Goal: Task Accomplishment & Management: Manage account settings

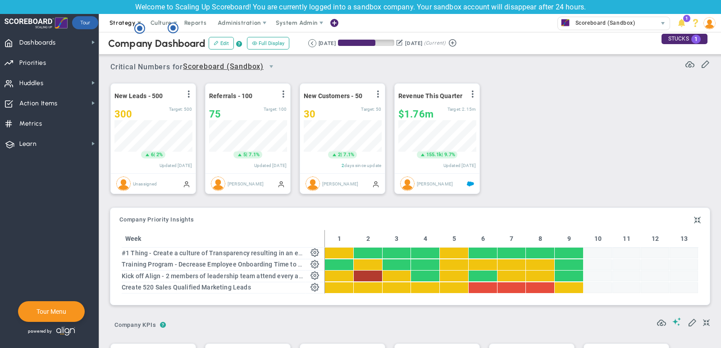
click at [118, 21] on span "Strategy" at bounding box center [123, 22] width 26 height 7
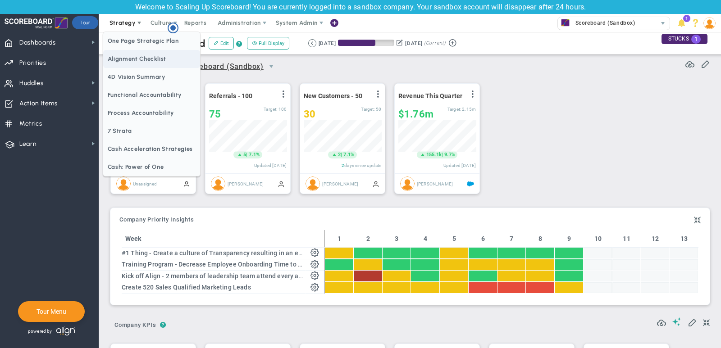
click at [131, 58] on span "Alignment Checklist" at bounding box center [151, 59] width 97 height 18
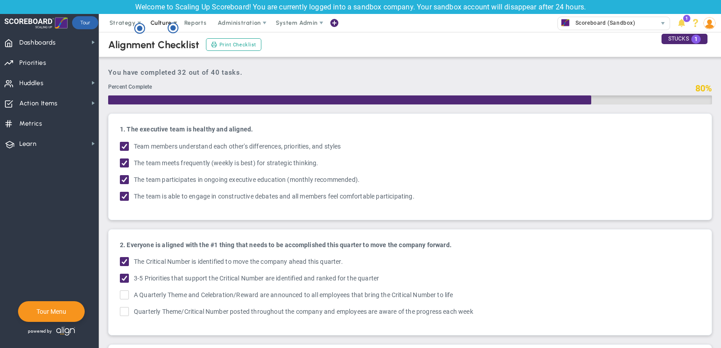
click at [166, 20] on span "Culture" at bounding box center [161, 22] width 21 height 7
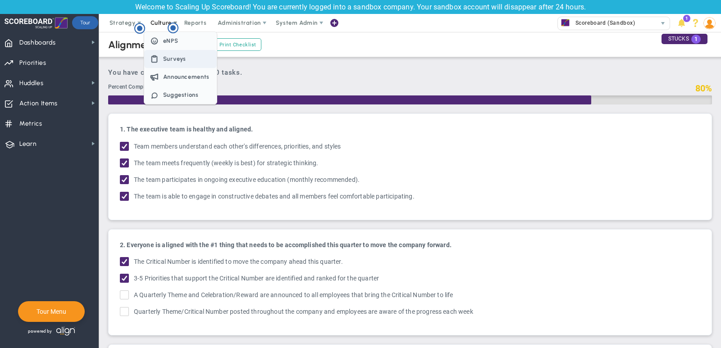
click at [166, 60] on span "Surveys" at bounding box center [174, 58] width 23 height 7
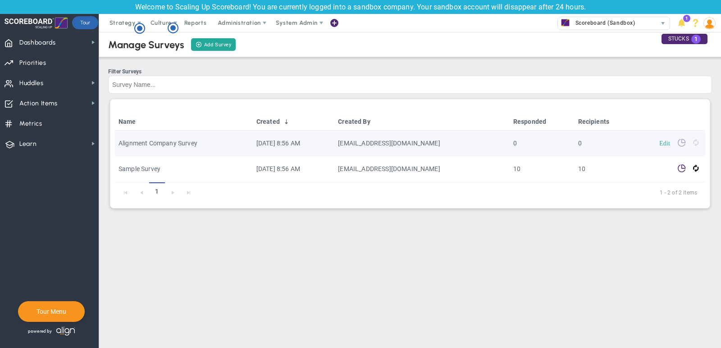
click at [663, 143] on link "Edit" at bounding box center [664, 143] width 11 height 6
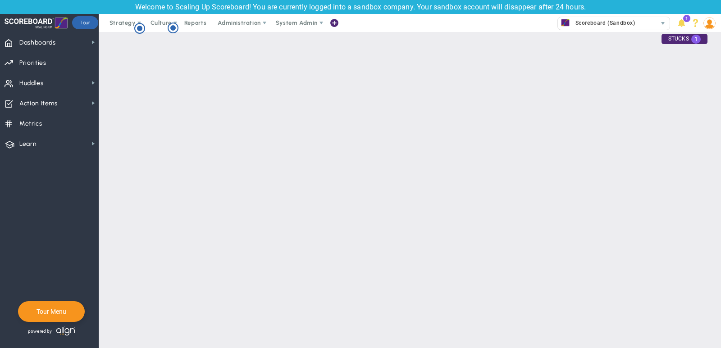
type input "true"
type input "false"
type input "Alignment Company Survey"
type input "true"
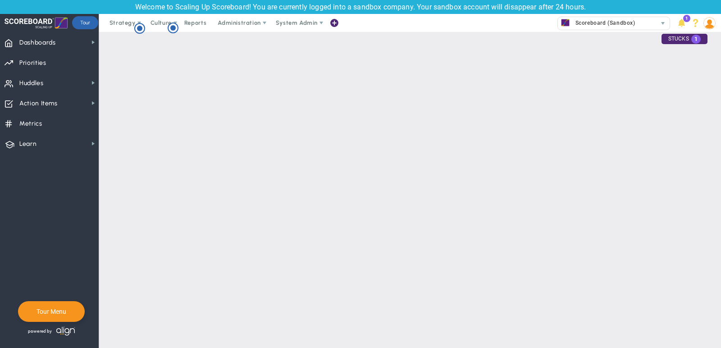
type input "Alignment Survey: Where should our company focus?"
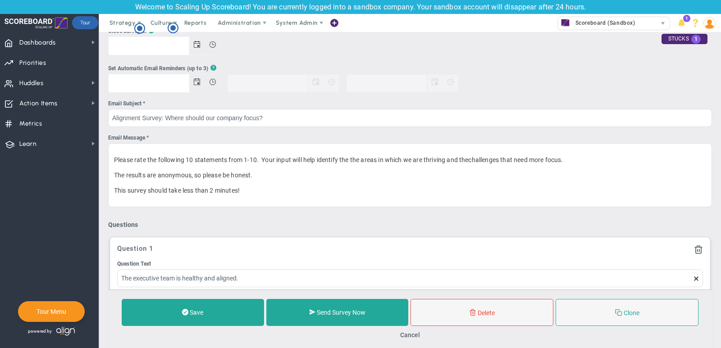
scroll to position [80, 0]
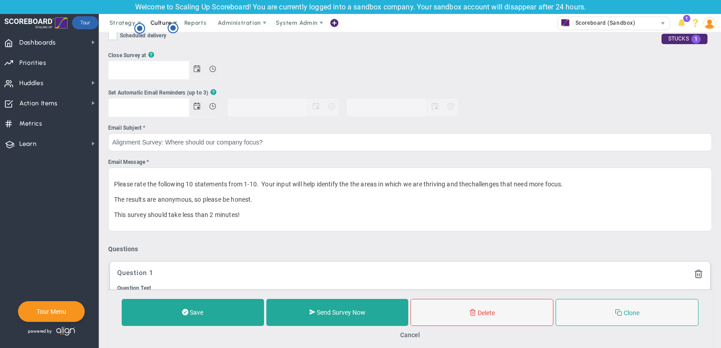
click at [157, 22] on span "Culture" at bounding box center [161, 22] width 21 height 7
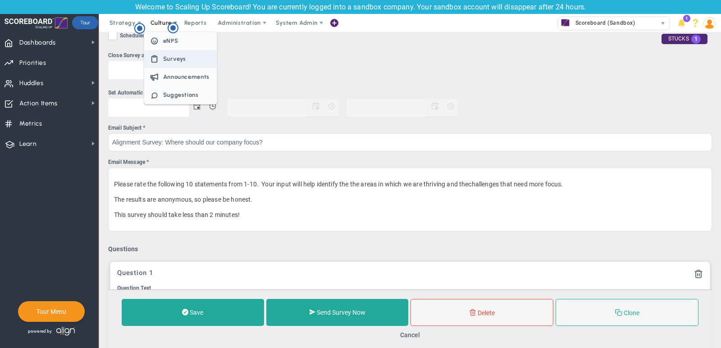
click at [165, 54] on span "Surveys" at bounding box center [180, 59] width 73 height 18
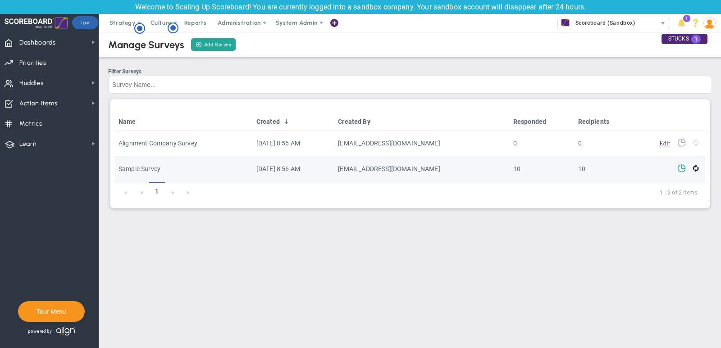
click at [682, 167] on span at bounding box center [681, 168] width 9 height 9
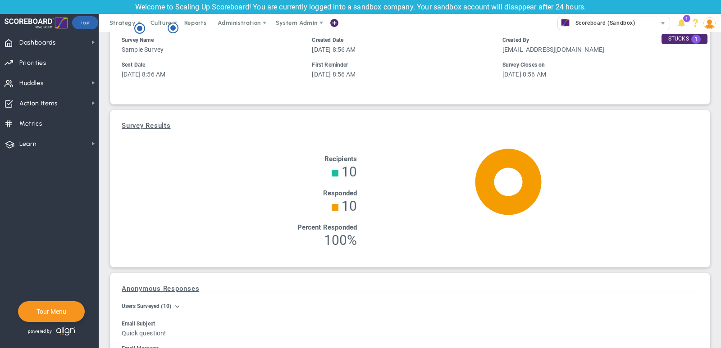
scroll to position [73, 0]
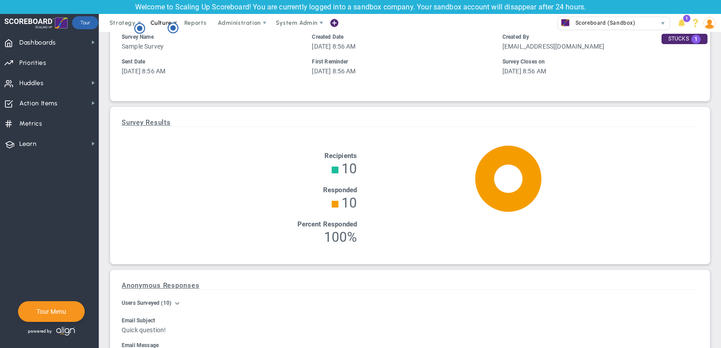
click at [160, 23] on span "Culture" at bounding box center [161, 22] width 21 height 7
click at [168, 58] on span "Surveys" at bounding box center [174, 58] width 23 height 7
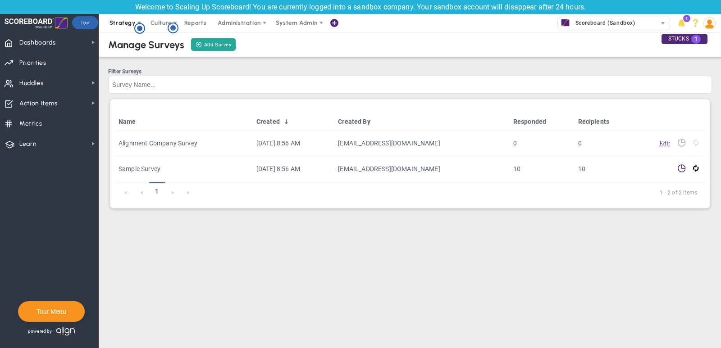
click at [123, 28] on span "Strategy" at bounding box center [123, 23] width 41 height 18
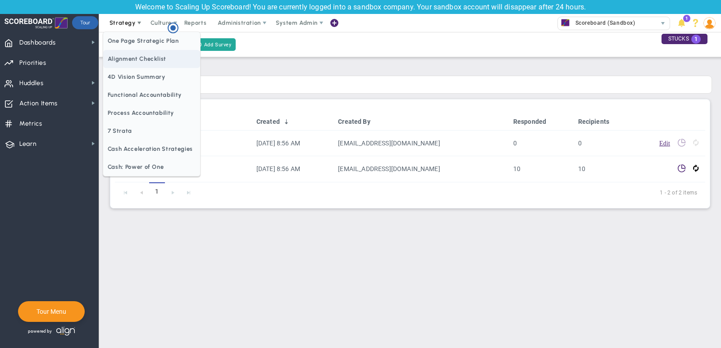
click at [133, 57] on span "Alignment Checklist" at bounding box center [151, 59] width 97 height 18
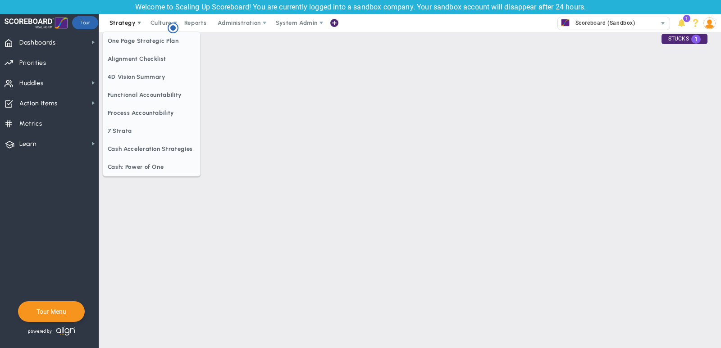
checkbox input "false"
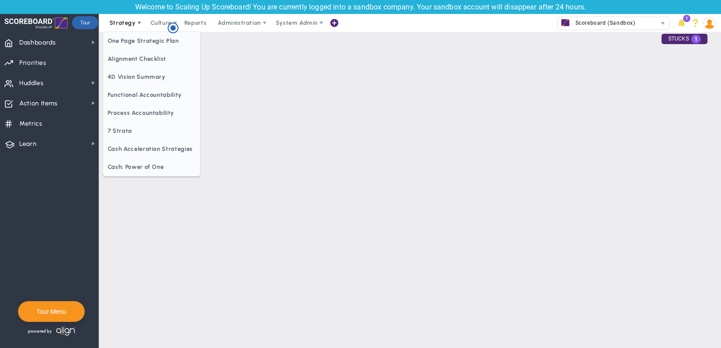
checkbox input "false"
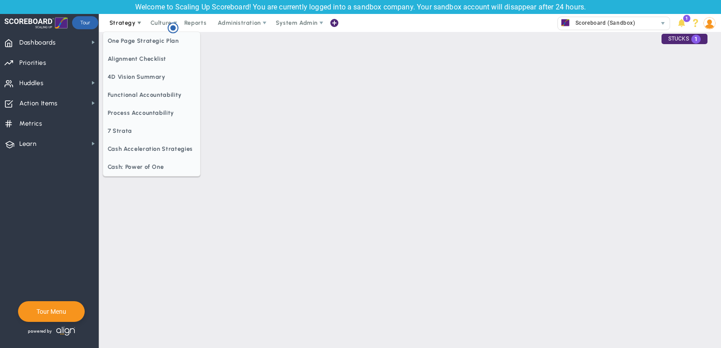
checkbox input "false"
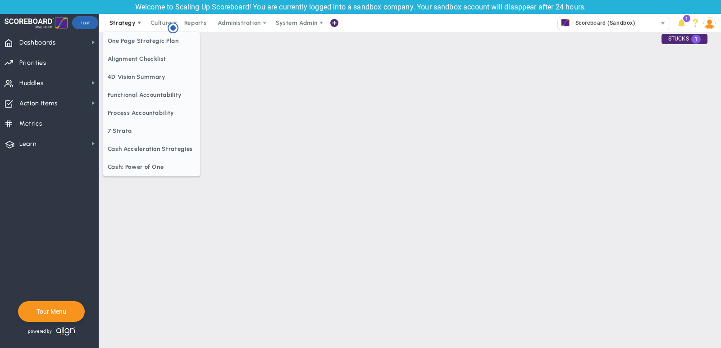
checkbox input "false"
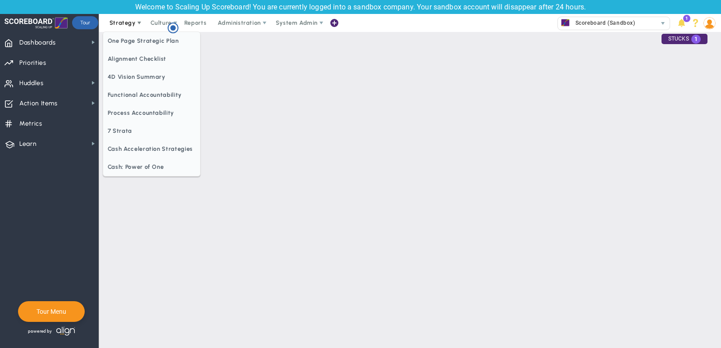
checkbox input "false"
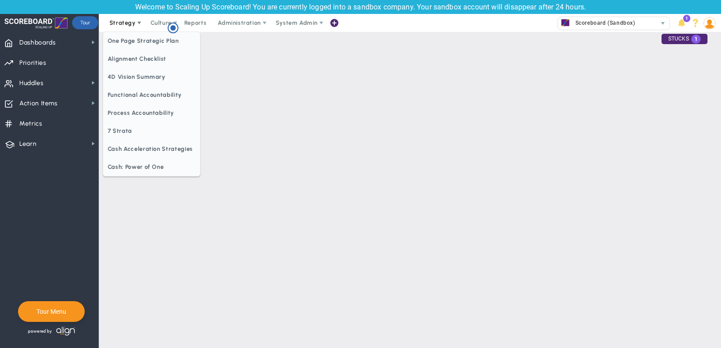
checkbox input "false"
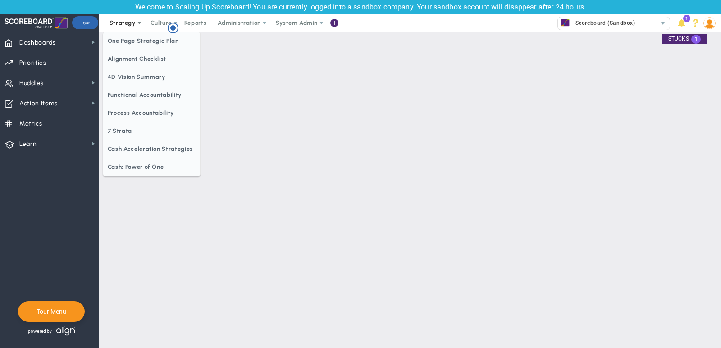
checkbox input "false"
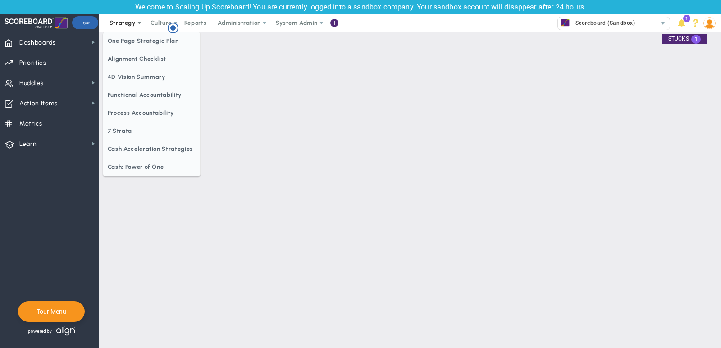
checkbox input "false"
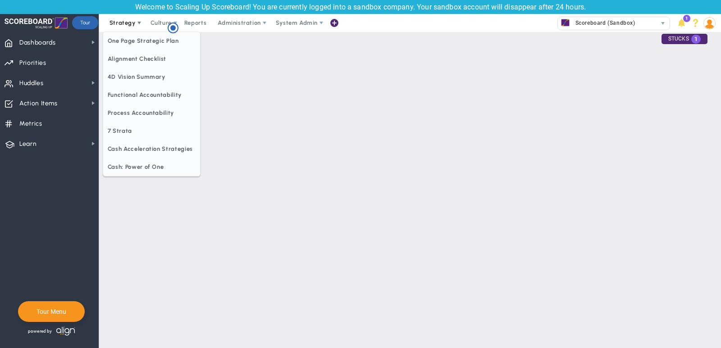
checkbox input "true"
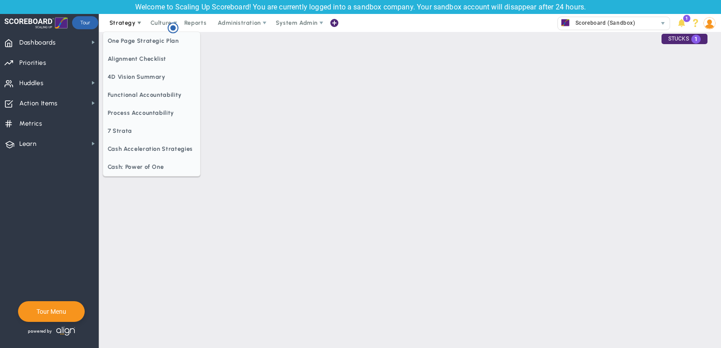
checkbox input "true"
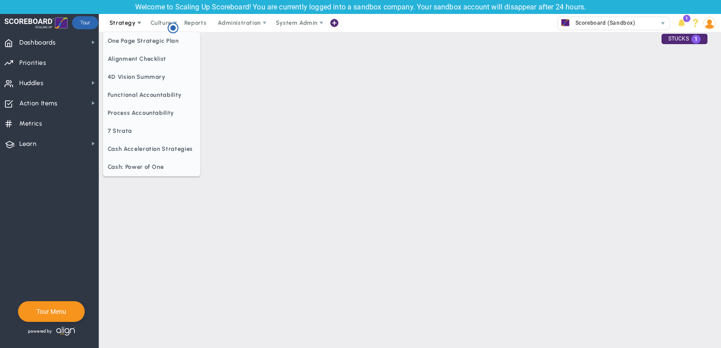
checkbox input "true"
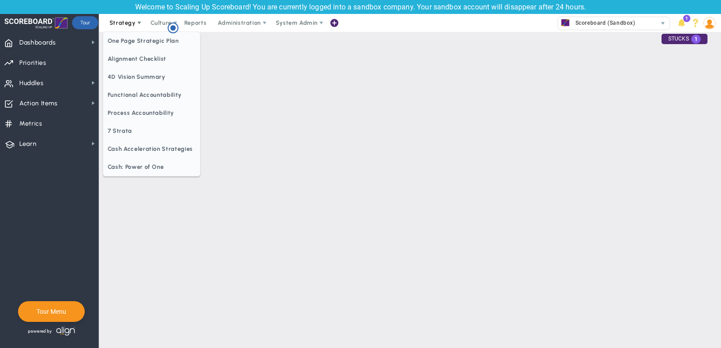
checkbox input "true"
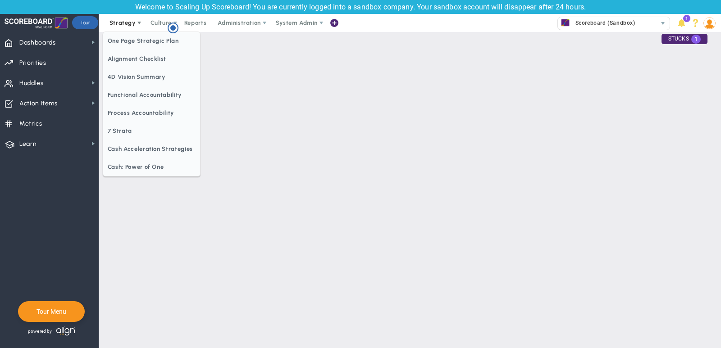
checkbox input "true"
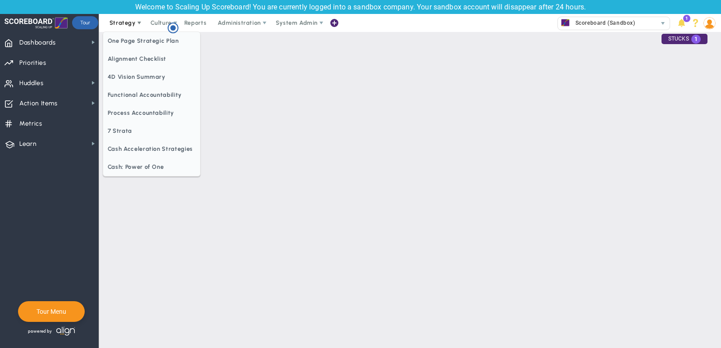
checkbox input "true"
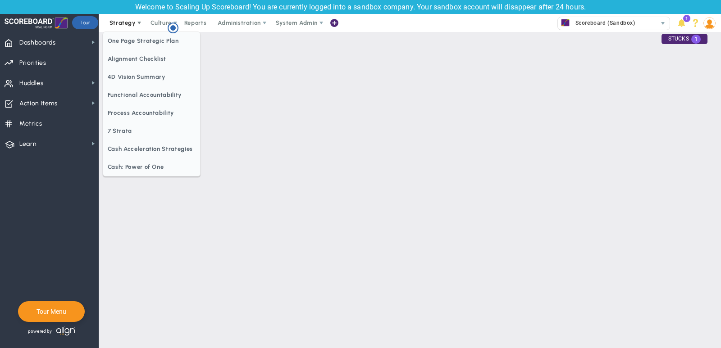
checkbox input "true"
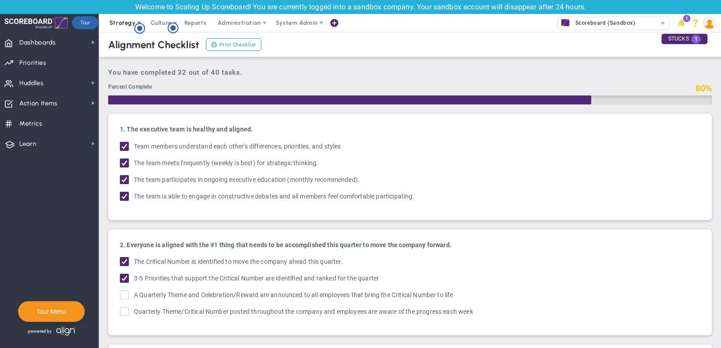
click at [111, 27] on span "Strategy" at bounding box center [123, 23] width 41 height 18
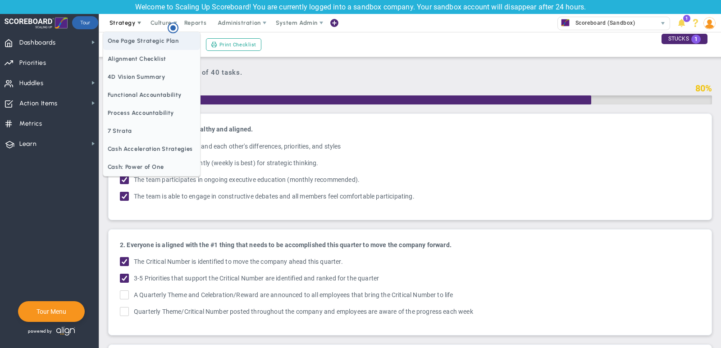
click at [127, 42] on span "One Page Strategic Plan" at bounding box center [151, 41] width 97 height 18
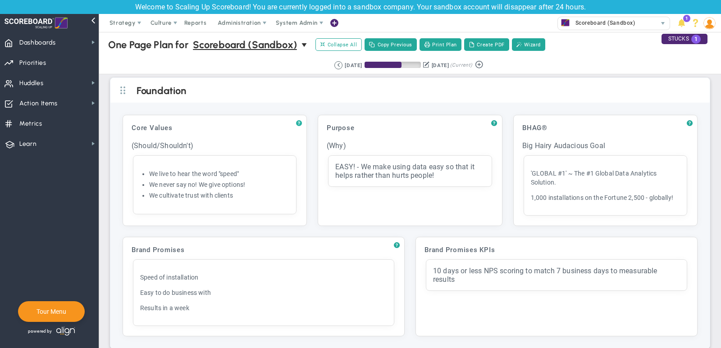
click at [301, 122] on span "?" at bounding box center [299, 123] width 6 height 7
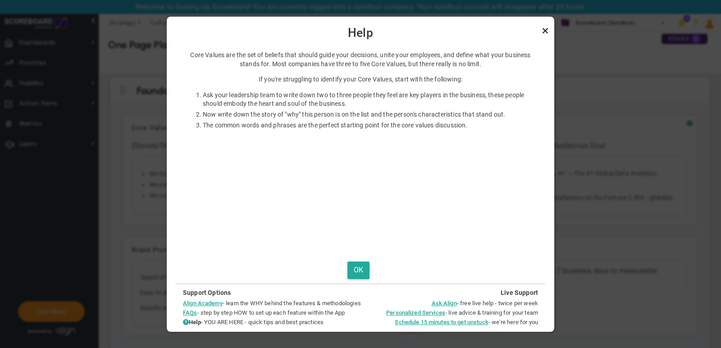
click at [545, 30] on link "Close" at bounding box center [545, 30] width 11 height 11
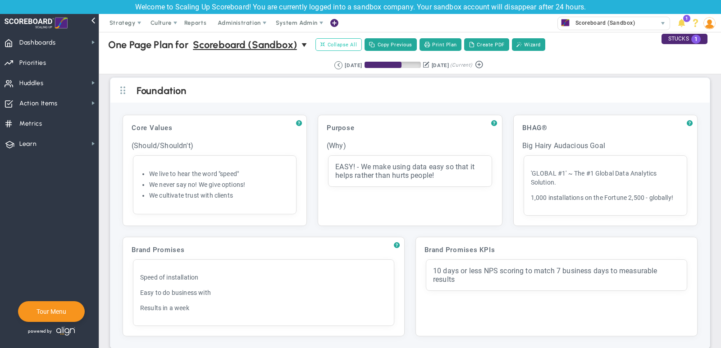
click at [352, 44] on span "Collapse All" at bounding box center [338, 45] width 37 height 8
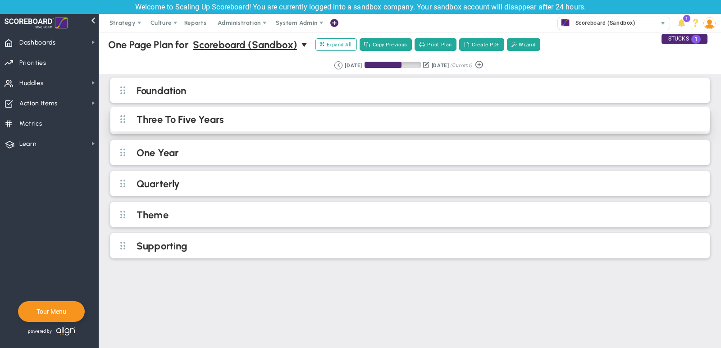
click at [244, 115] on h2 "Three To Five Years" at bounding box center [418, 121] width 562 height 14
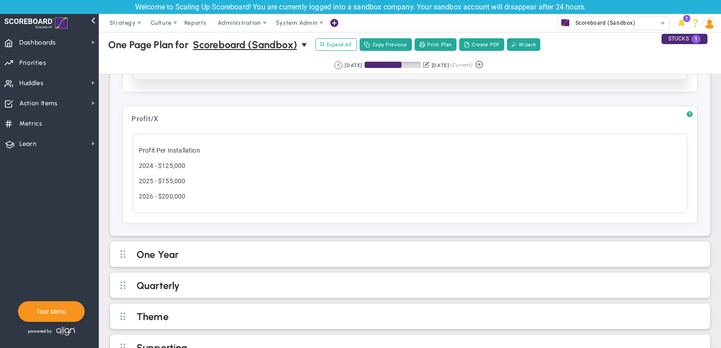
scroll to position [395, 0]
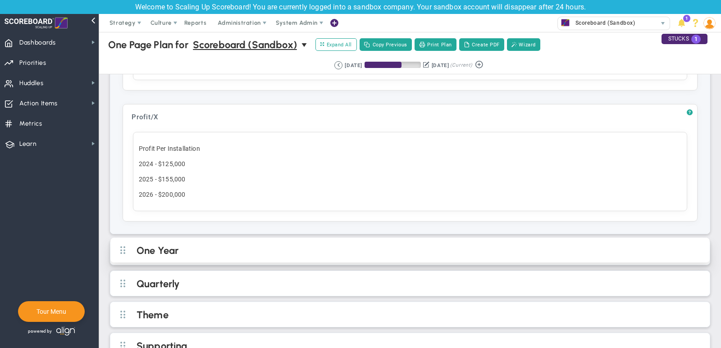
click at [260, 247] on h2 "One Year" at bounding box center [418, 252] width 562 height 14
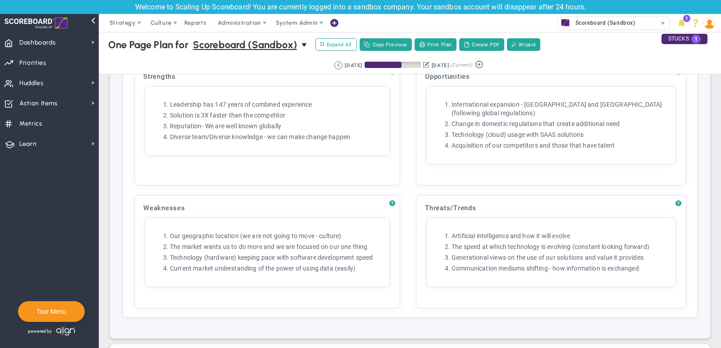
scroll to position [1346, 0]
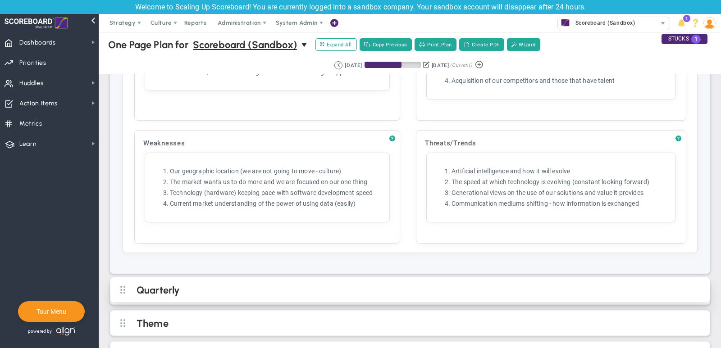
click at [282, 278] on div "Quarterly" at bounding box center [409, 290] width 599 height 25
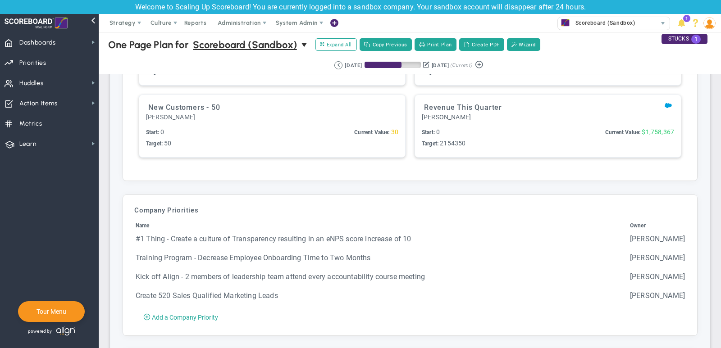
scroll to position [1891, 0]
click at [481, 47] on button "Create PDF" at bounding box center [481, 44] width 45 height 13
click at [124, 27] on span "Strategy" at bounding box center [123, 23] width 41 height 18
click at [78, 47] on span "Dashboards Dashboards" at bounding box center [49, 42] width 99 height 20
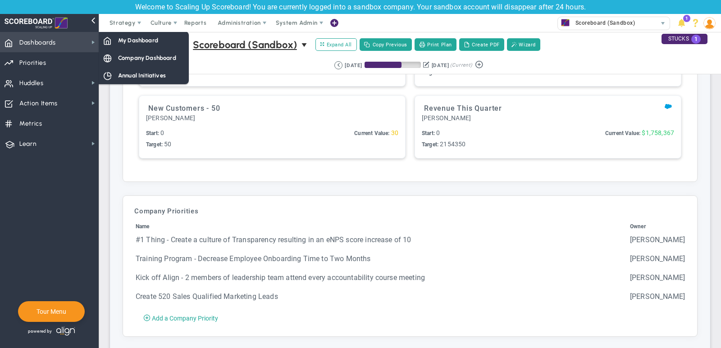
click at [78, 46] on span "Dashboards Dashboards" at bounding box center [49, 42] width 99 height 20
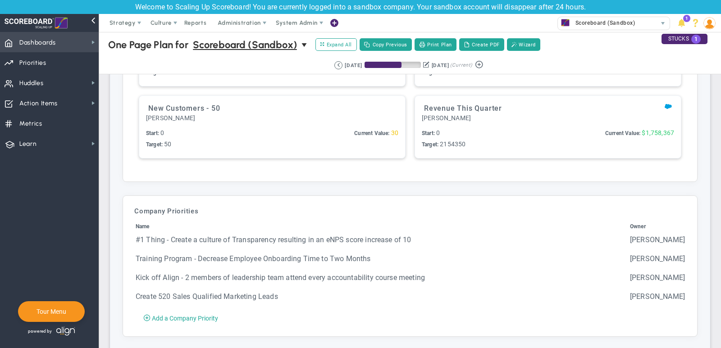
click at [78, 47] on span "Dashboards Dashboards" at bounding box center [49, 42] width 99 height 20
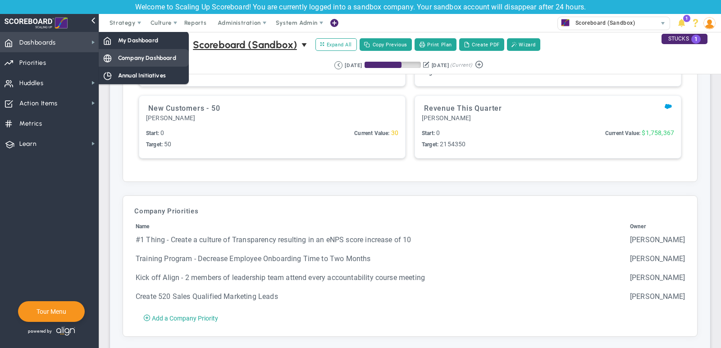
click at [126, 57] on span "Company Dashboard" at bounding box center [147, 58] width 58 height 9
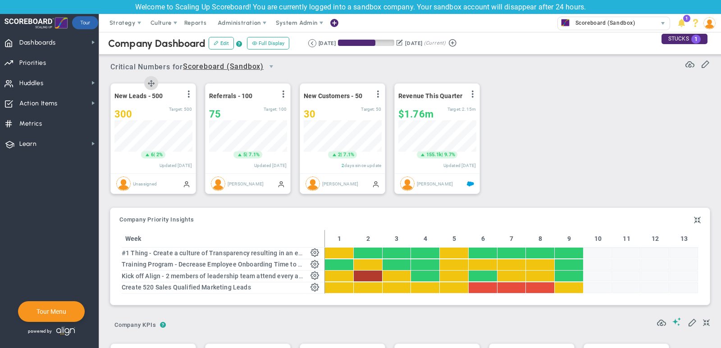
scroll to position [450663, 450617]
click at [675, 319] on span at bounding box center [676, 322] width 9 height 9
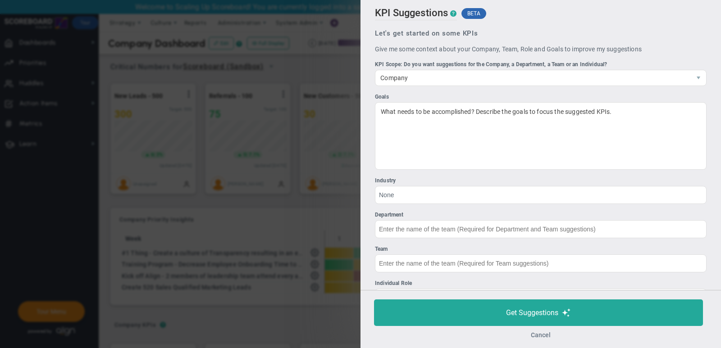
click at [545, 337] on button "Cancel" at bounding box center [541, 335] width 20 height 7
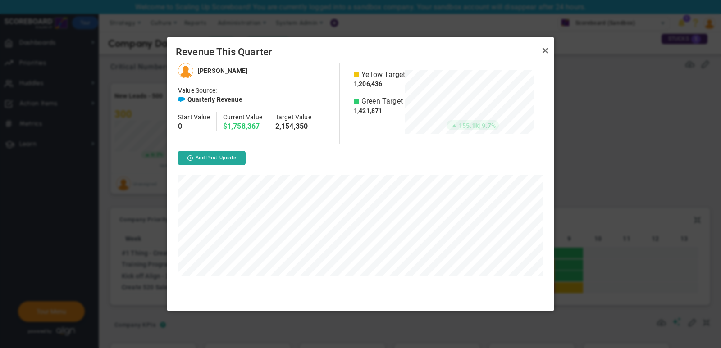
scroll to position [248, 388]
click at [547, 52] on link "Close" at bounding box center [545, 50] width 11 height 11
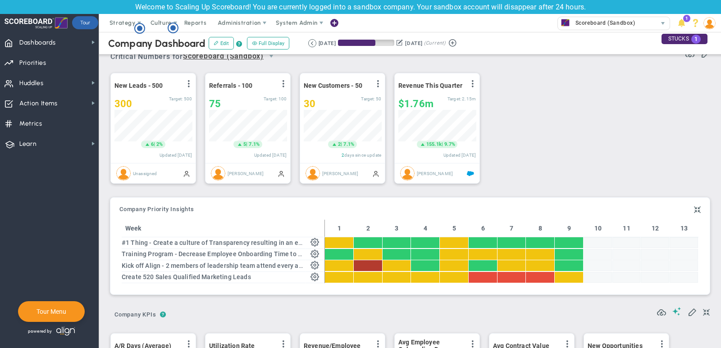
scroll to position [8, 0]
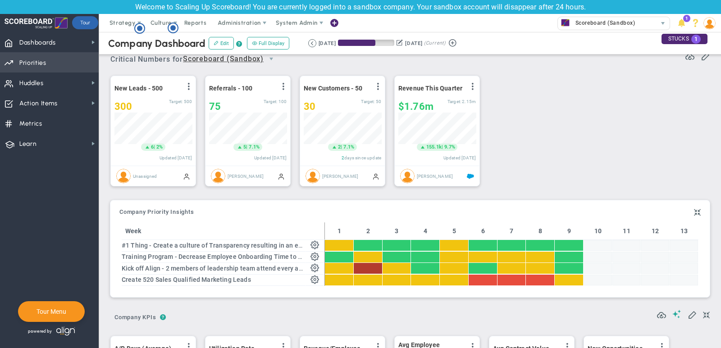
click at [64, 59] on span "Priorities OKR Tree Priorities OKRs" at bounding box center [49, 62] width 99 height 20
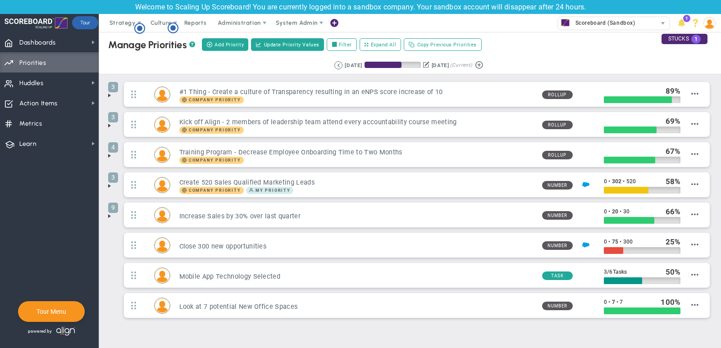
click at [108, 96] on span at bounding box center [109, 95] width 7 height 7
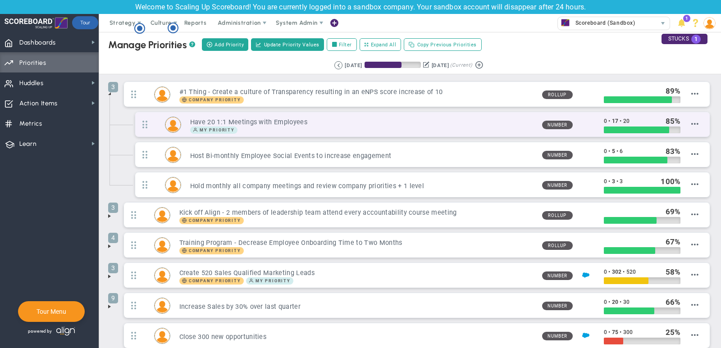
click at [505, 121] on h3 "Have 20 1:1 Meetings with Employees" at bounding box center [362, 122] width 345 height 9
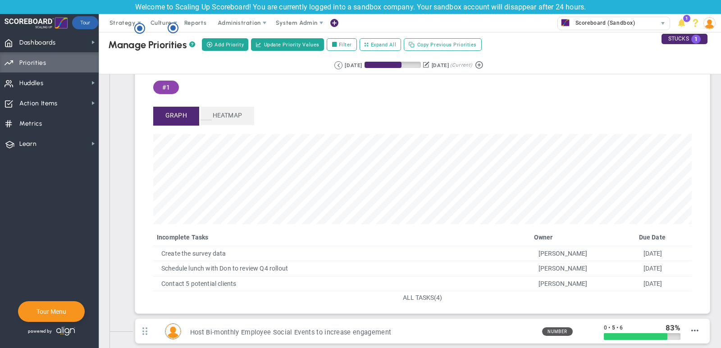
scroll to position [71, 0]
click at [431, 294] on span "ALL TASKS" at bounding box center [418, 297] width 31 height 7
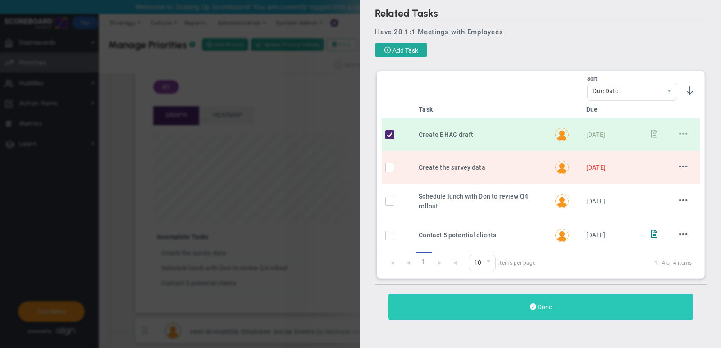
click at [532, 308] on span at bounding box center [533, 307] width 6 height 9
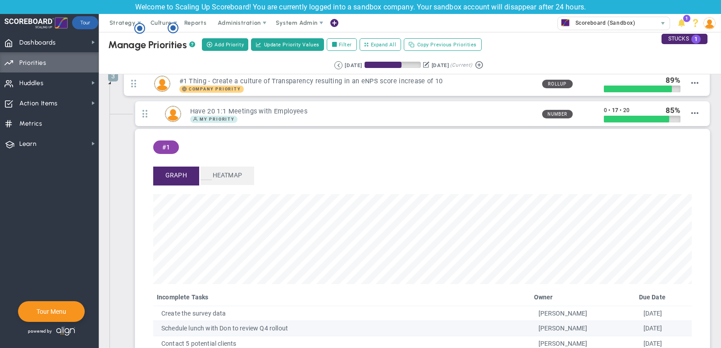
scroll to position [8, 0]
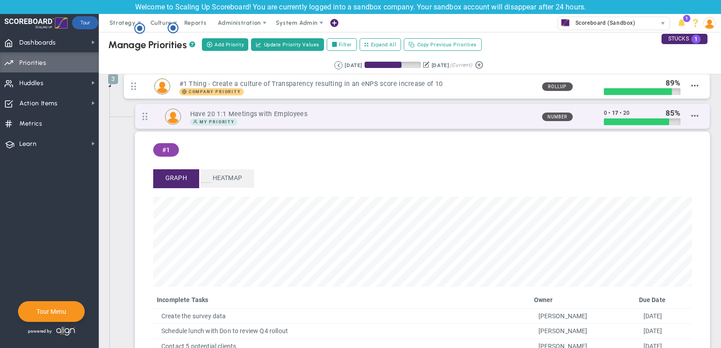
click at [506, 123] on div "My Priority" at bounding box center [362, 122] width 345 height 7
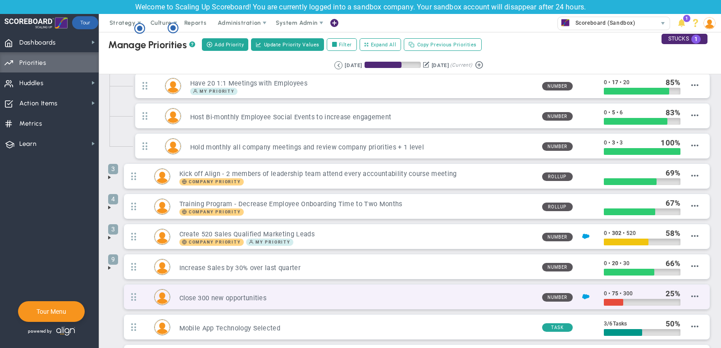
scroll to position [0, 0]
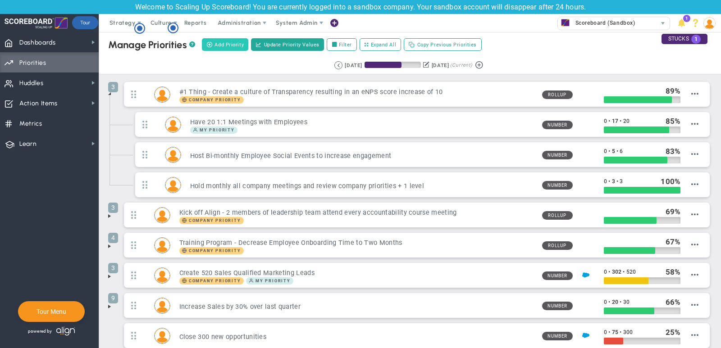
click at [233, 44] on span "Add Priority" at bounding box center [229, 45] width 29 height 8
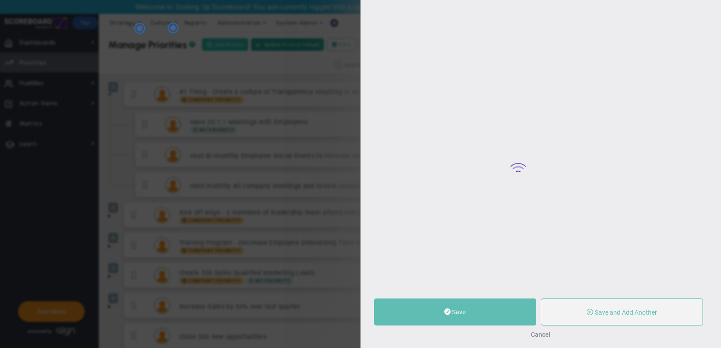
type input "0"
radio input "true"
type input "[PERSON_NAME]"
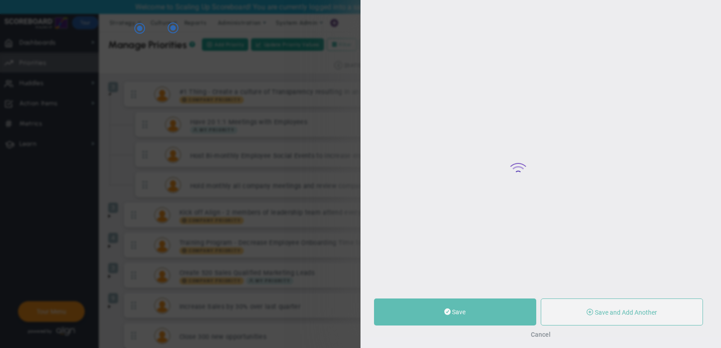
type input "0"
radio input "true"
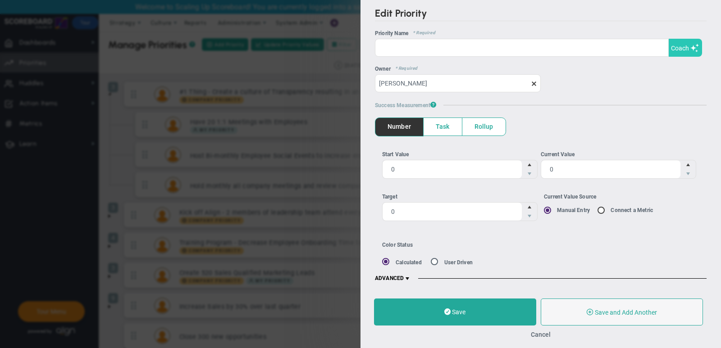
click at [690, 49] on button "Coach" at bounding box center [685, 48] width 33 height 18
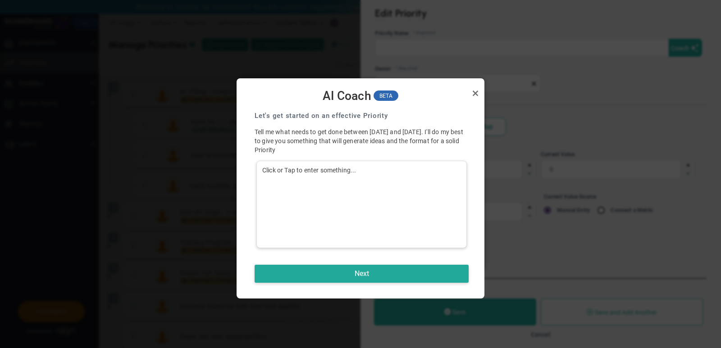
click at [351, 219] on div "Click or Tap to enter something..." at bounding box center [361, 204] width 210 height 87
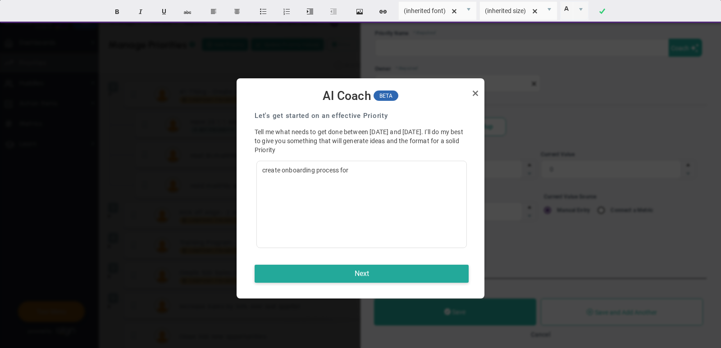
drag, startPoint x: 381, startPoint y: 175, endPoint x: 223, endPoint y: 171, distance: 158.2
click at [223, 171] on body "Welcome to Scaling Up Scoreboard! You are currently logged into a sandbox compa…" at bounding box center [360, 174] width 721 height 348
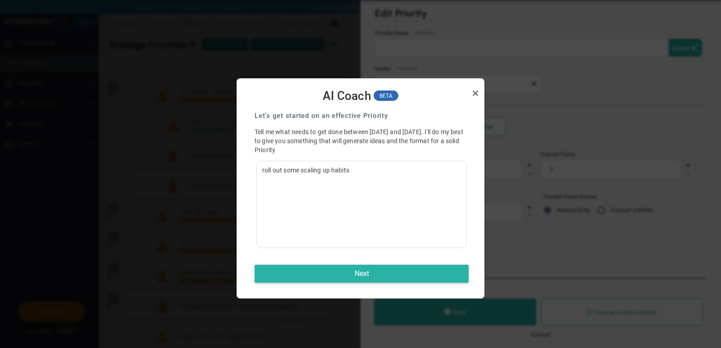
click at [316, 274] on button "Next" at bounding box center [362, 274] width 214 height 18
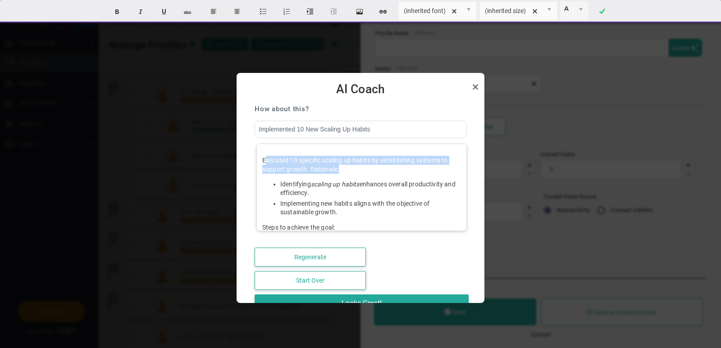
drag, startPoint x: 265, startPoint y: 160, endPoint x: 360, endPoint y: 167, distance: 94.9
click at [360, 167] on p "Executed 10 specific scaling up habits by establishing systems to support growt…" at bounding box center [361, 165] width 199 height 18
click at [477, 89] on link "Close" at bounding box center [475, 87] width 11 height 11
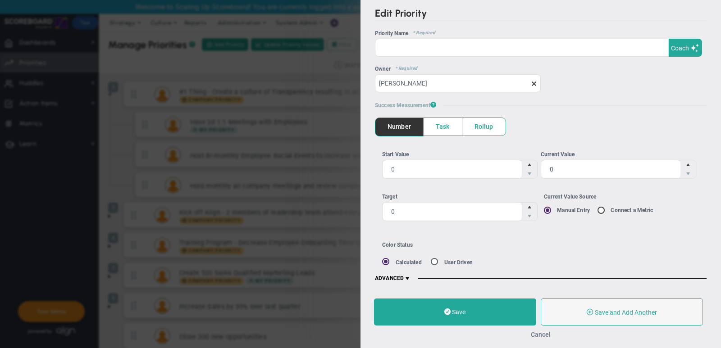
click at [538, 333] on button "Cancel" at bounding box center [541, 334] width 20 height 7
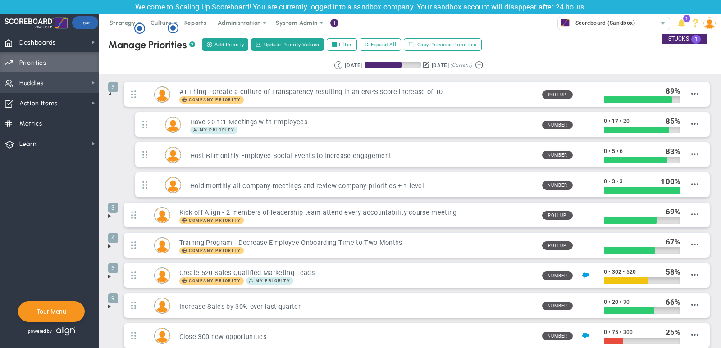
click at [68, 81] on span "Huddles Huddles" at bounding box center [49, 83] width 99 height 20
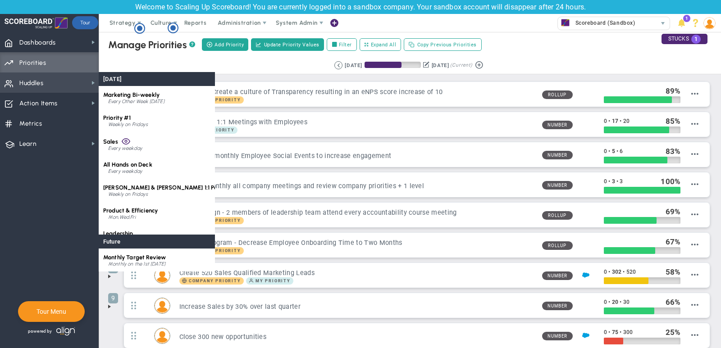
click at [50, 87] on span "Huddles Huddles" at bounding box center [49, 83] width 99 height 20
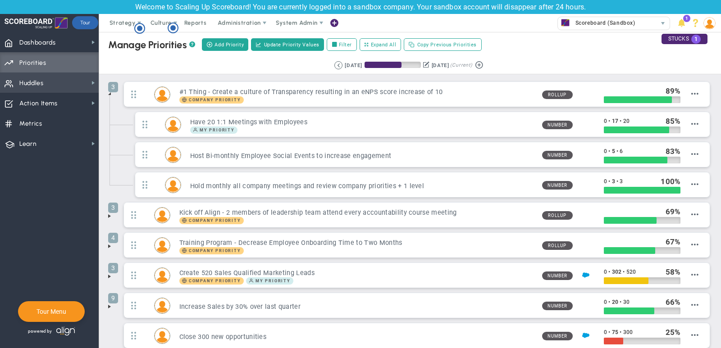
click at [50, 87] on span "Huddles Huddles" at bounding box center [49, 83] width 99 height 20
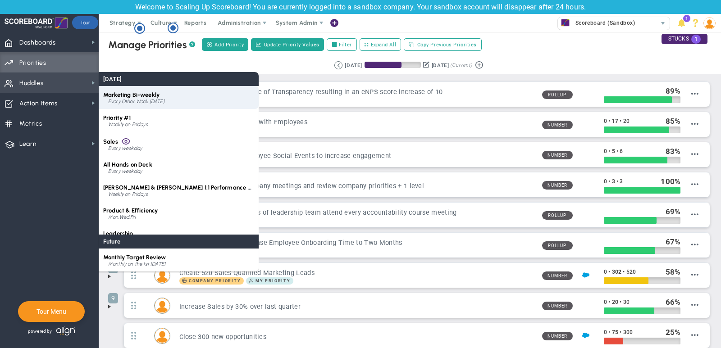
scroll to position [13, 0]
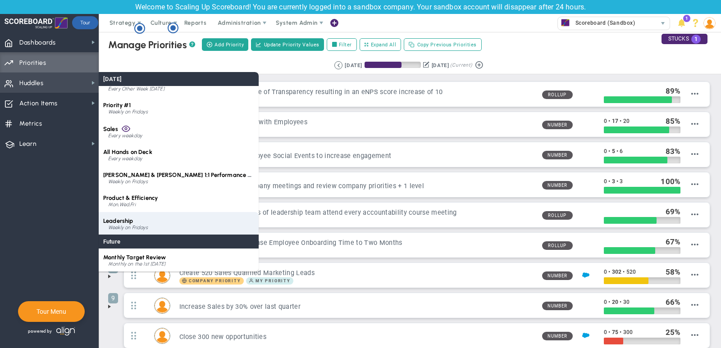
click at [159, 219] on div "Leadership Weekly on Fridays" at bounding box center [179, 223] width 160 height 23
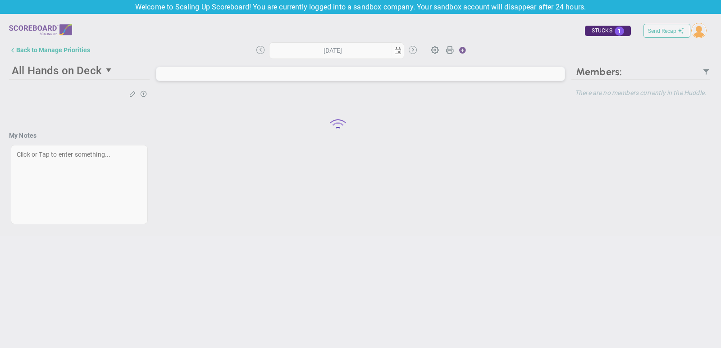
type input "[DATE]"
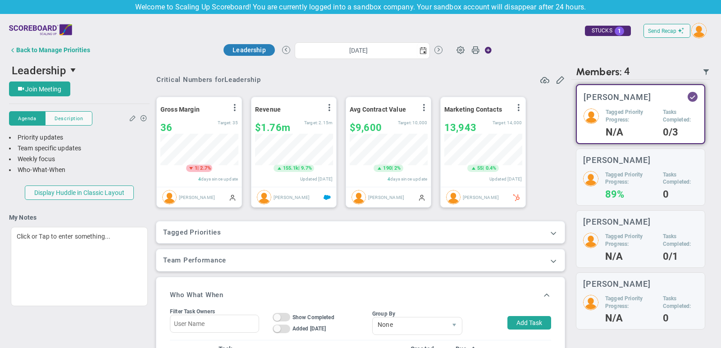
scroll to position [32, 78]
click at [66, 47] on div "Back to Manage Priorities" at bounding box center [53, 49] width 74 height 7
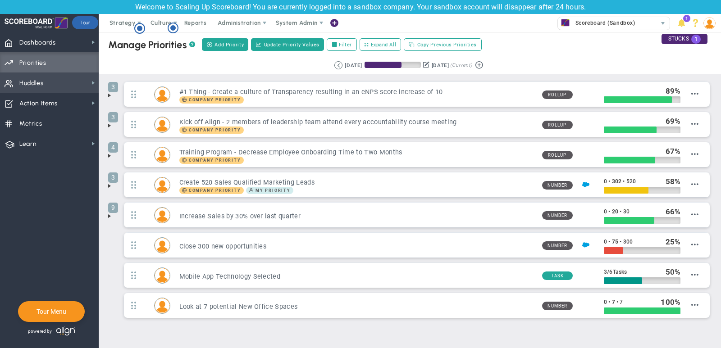
click at [78, 78] on span "Huddles Huddles" at bounding box center [49, 83] width 99 height 20
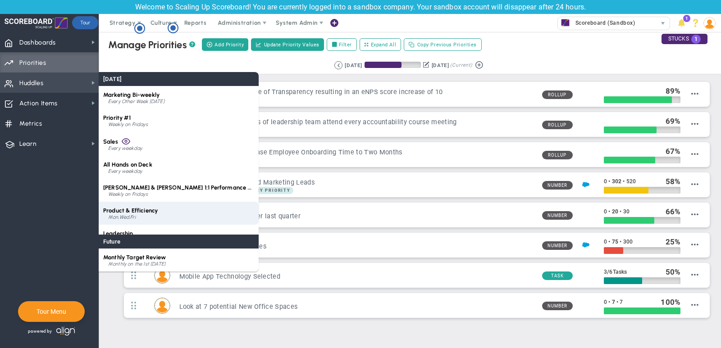
scroll to position [13, 0]
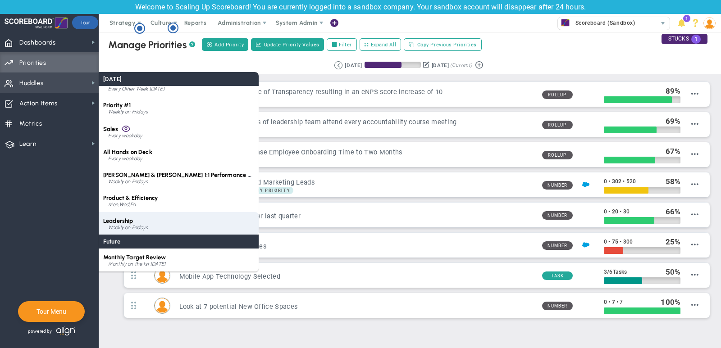
click at [149, 219] on div "Leadership Weekly on Fridays" at bounding box center [179, 223] width 160 height 23
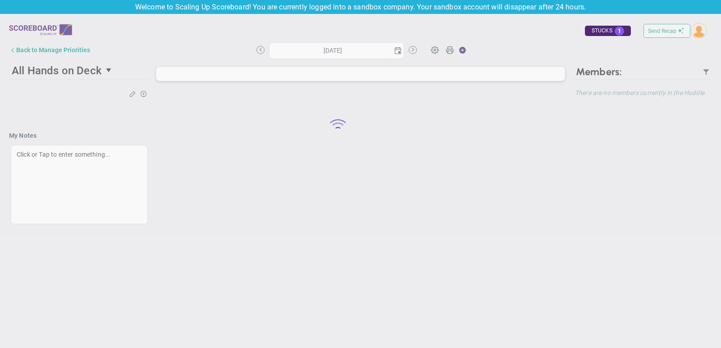
type input "[DATE]"
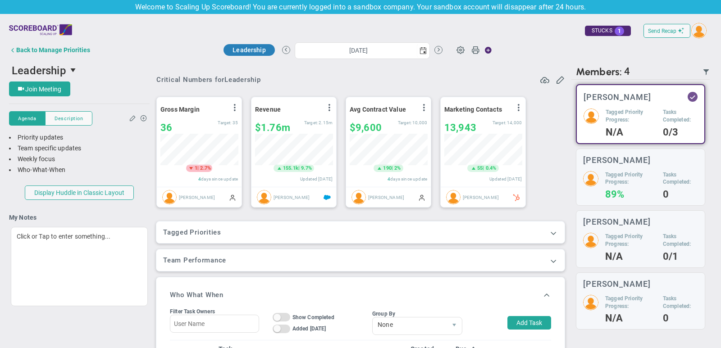
scroll to position [32, 78]
click at [553, 230] on span at bounding box center [553, 233] width 9 height 9
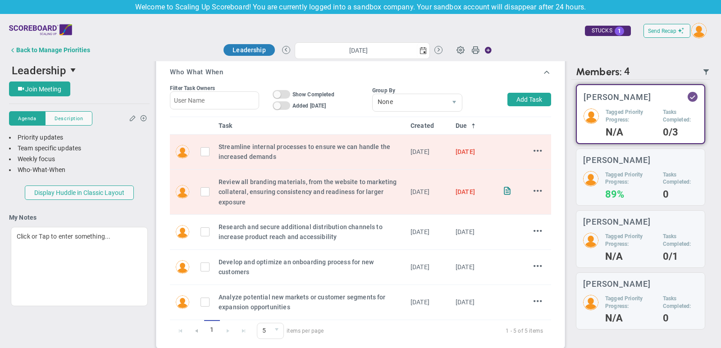
scroll to position [286, 0]
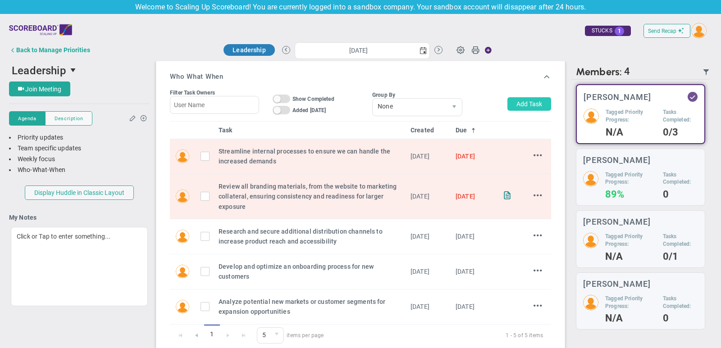
click at [530, 107] on button "Add Task" at bounding box center [529, 104] width 44 height 14
type input "[PERSON_NAME]"
type input "[DATE]"
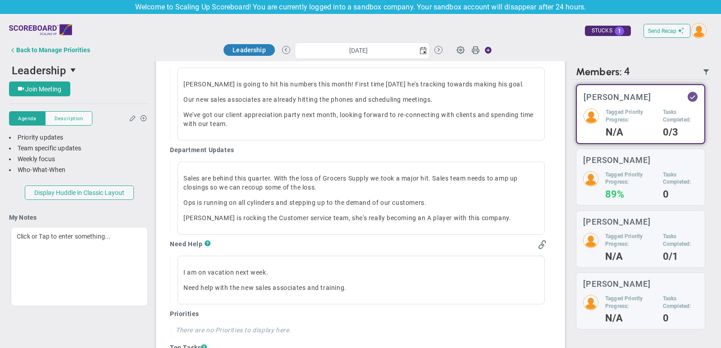
scroll to position [674, 0]
click at [423, 52] on span "select" at bounding box center [423, 50] width 7 height 7
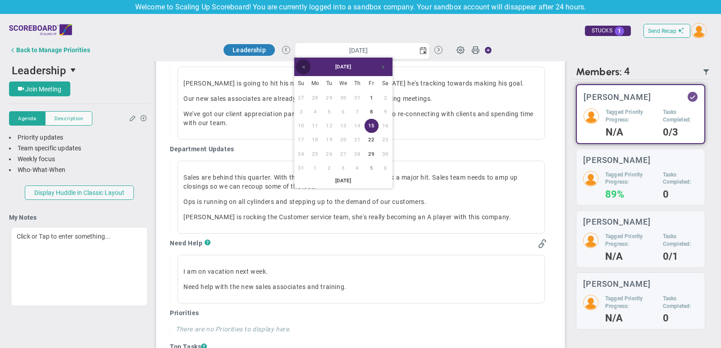
click at [305, 66] on span "Previous" at bounding box center [303, 67] width 7 height 7
click at [371, 123] on link "18" at bounding box center [371, 126] width 14 height 14
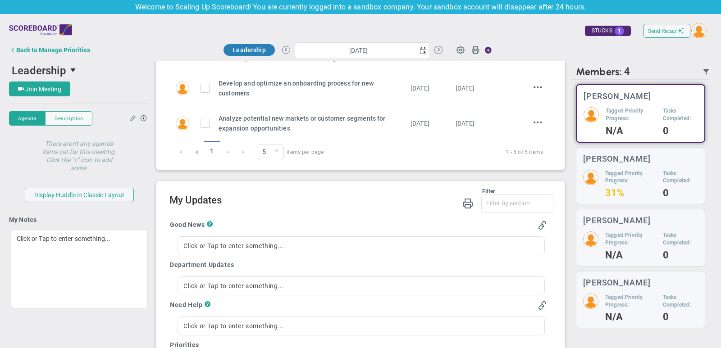
scroll to position [524, 0]
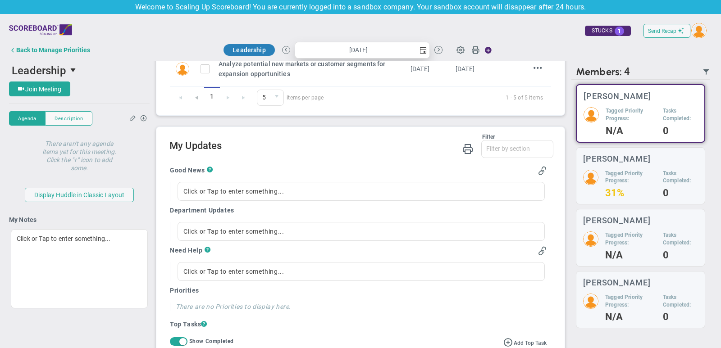
click at [422, 53] on span "select" at bounding box center [423, 50] width 7 height 7
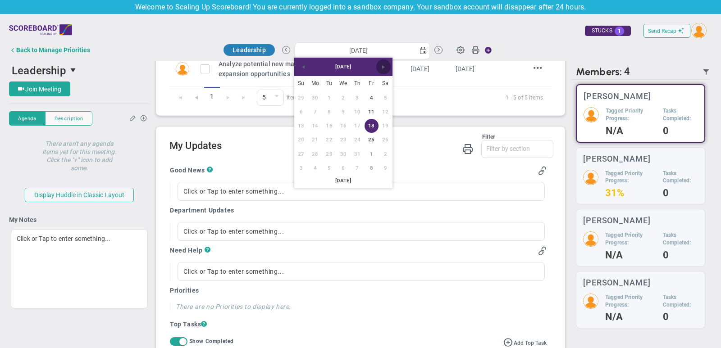
click at [385, 69] on span "Next" at bounding box center [383, 67] width 7 height 7
click at [372, 122] on link "15" at bounding box center [371, 126] width 14 height 14
type input "[DATE]"
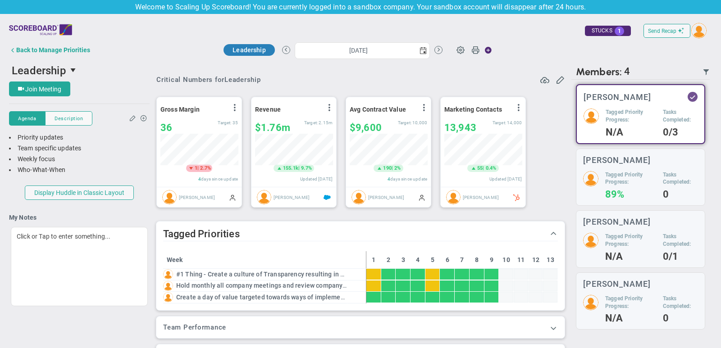
scroll to position [32, 78]
click at [666, 32] on span "Send Recap" at bounding box center [662, 31] width 28 height 6
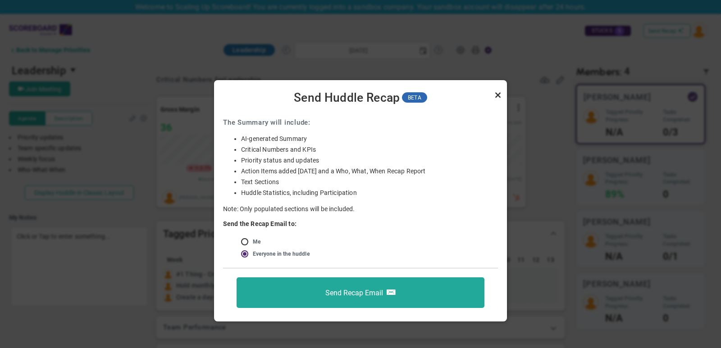
click at [497, 94] on link "Close" at bounding box center [498, 95] width 11 height 11
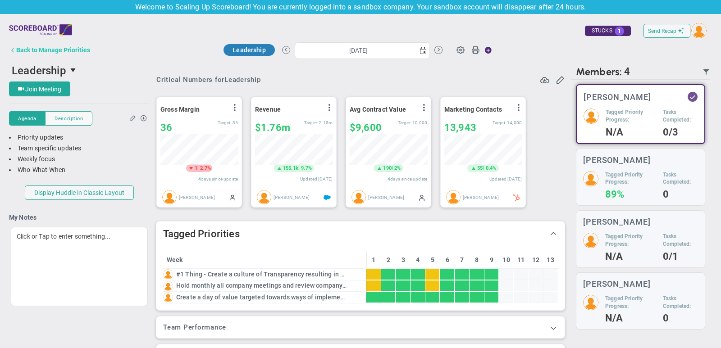
click at [64, 51] on div "Back to Manage Priorities" at bounding box center [53, 49] width 74 height 7
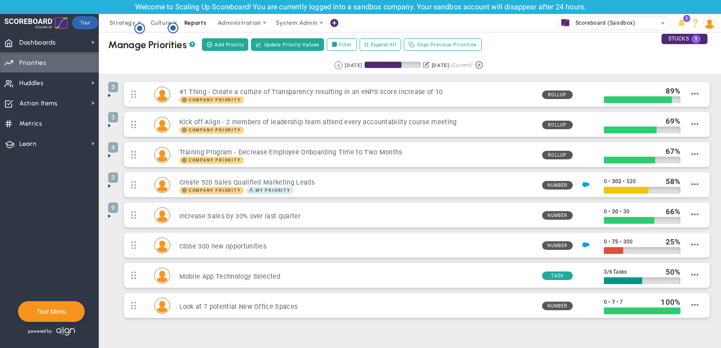
click at [197, 23] on span "Reports" at bounding box center [196, 23] width 32 height 18
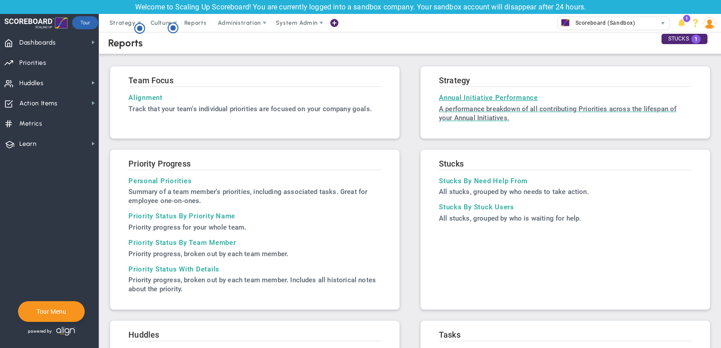
click at [472, 108] on p "A performance breakdown of all contributing Priorities across the lifespan of y…" at bounding box center [565, 114] width 253 height 18
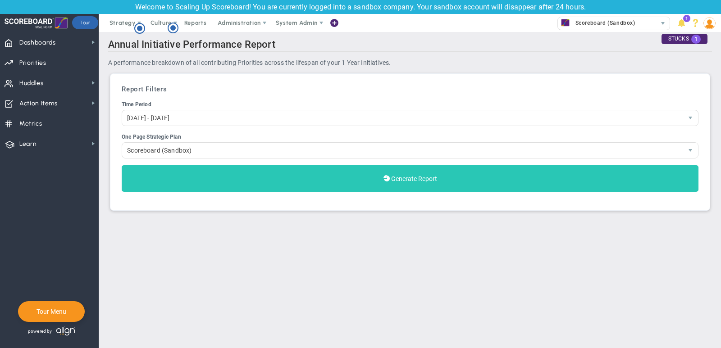
click at [466, 167] on button "Generate Report" at bounding box center [410, 178] width 577 height 27
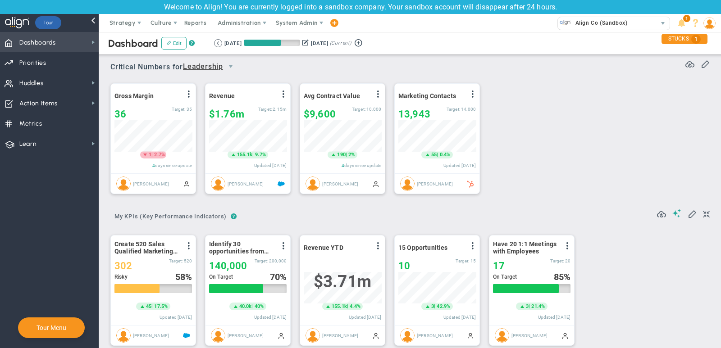
click at [50, 45] on span "Dashboards" at bounding box center [37, 42] width 37 height 19
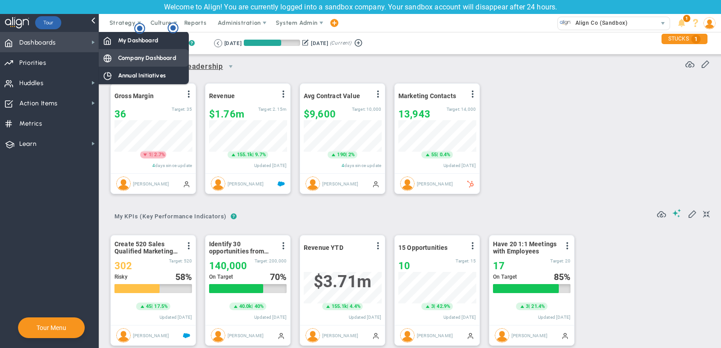
click at [144, 58] on span "Company Dashboard" at bounding box center [147, 58] width 58 height 9
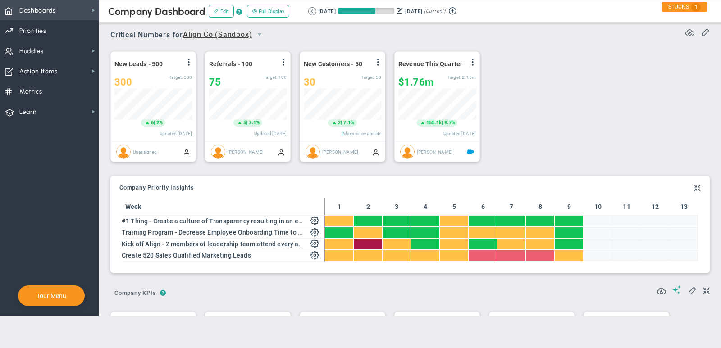
scroll to position [450663, 450617]
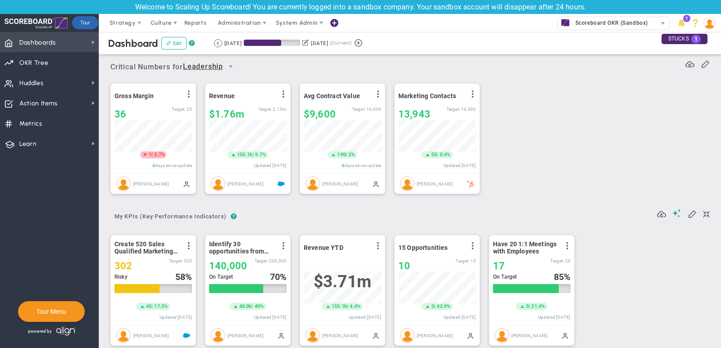
click at [72, 44] on span "Dashboards Dashboards" at bounding box center [49, 42] width 99 height 20
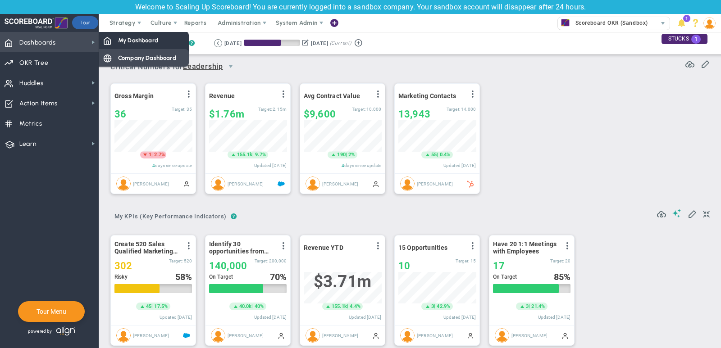
click at [142, 59] on span "Company Dashboard" at bounding box center [147, 58] width 58 height 9
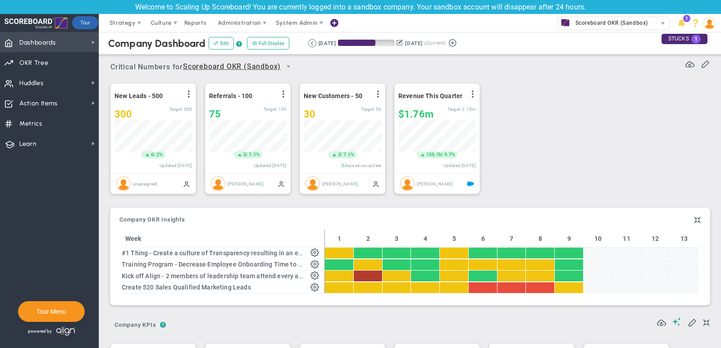
scroll to position [32, 78]
click at [291, 65] on span "select" at bounding box center [288, 66] width 7 height 7
click at [527, 128] on div "New Leads - 500 View Historical Graph Edit Make "No Change" Update Add Past Upd…" at bounding box center [406, 139] width 611 height 127
click at [320, 112] on div "30" at bounding box center [332, 114] width 57 height 11
type input "33"
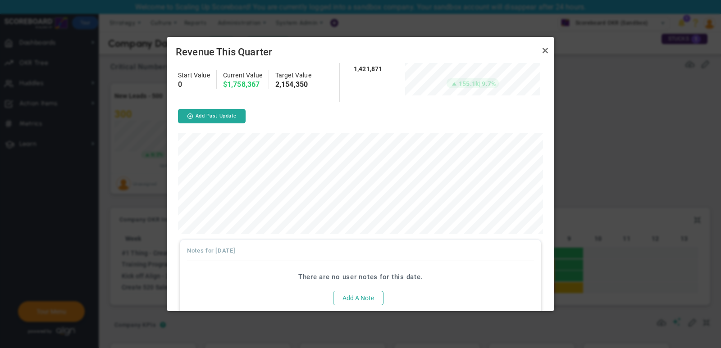
scroll to position [55, 0]
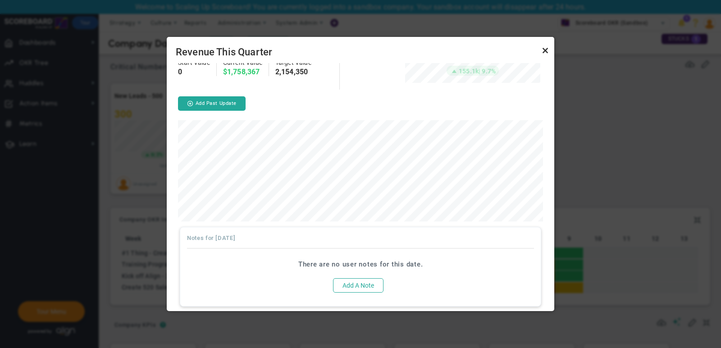
click at [544, 50] on link "Close" at bounding box center [545, 50] width 11 height 11
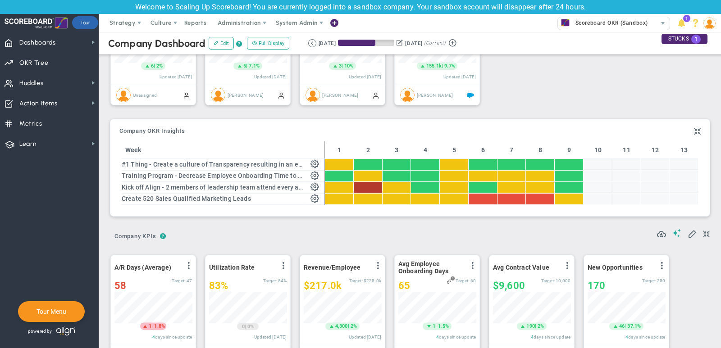
scroll to position [115, 0]
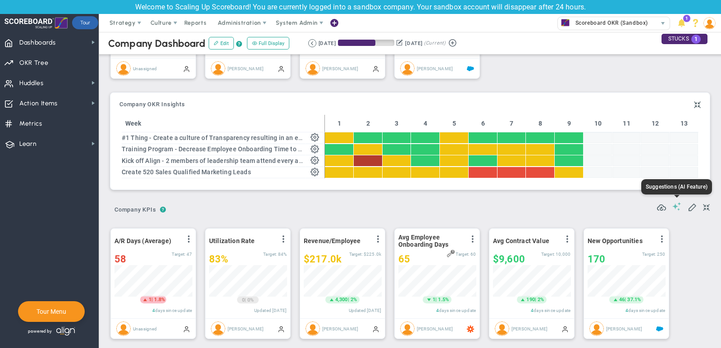
click at [677, 208] on span at bounding box center [676, 206] width 9 height 9
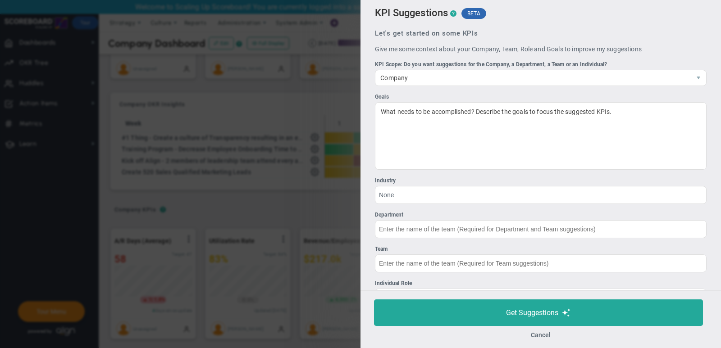
scroll to position [0, 0]
click at [545, 334] on button "Cancel" at bounding box center [541, 335] width 20 height 7
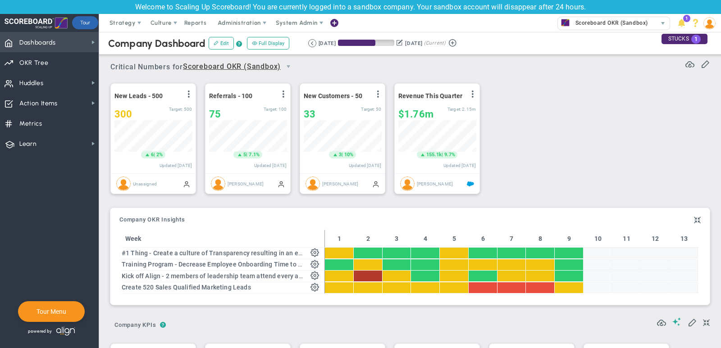
click at [51, 48] on span "Dashboards" at bounding box center [37, 42] width 37 height 19
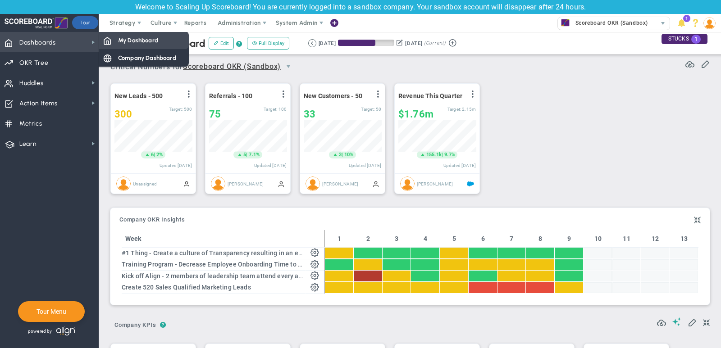
click at [137, 40] on span "My Dashboard" at bounding box center [138, 40] width 40 height 9
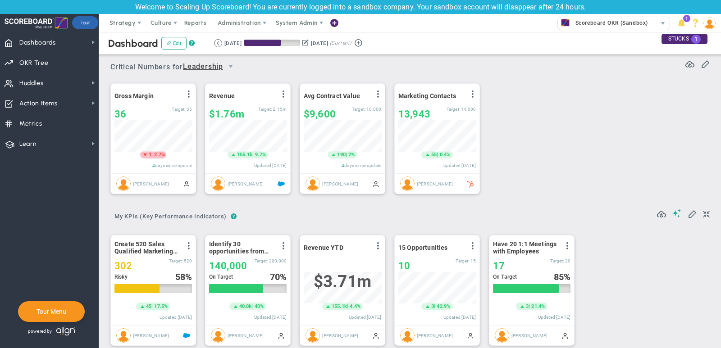
scroll to position [32, 78]
click at [230, 66] on span "select" at bounding box center [230, 66] width 7 height 7
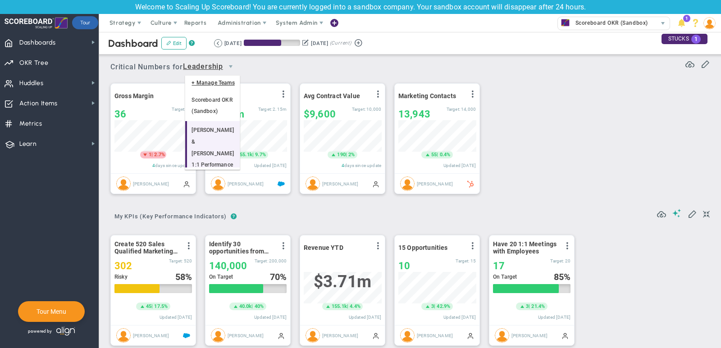
scroll to position [14, 0]
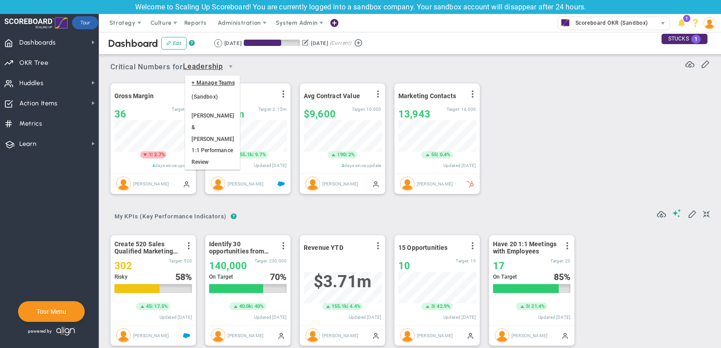
click at [574, 148] on div "Gross Margin View Historical Graph Edit Make "No Change" Update Add Past Update…" at bounding box center [406, 139] width 611 height 127
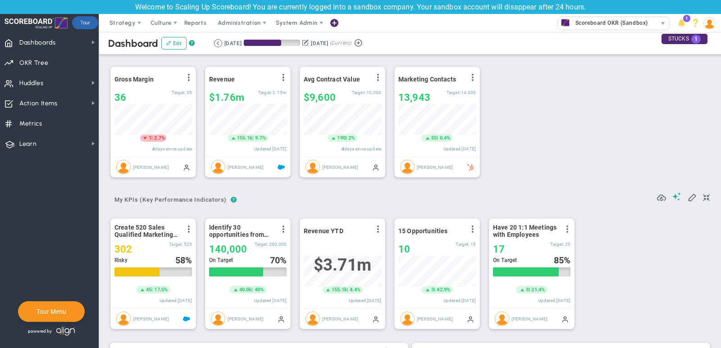
scroll to position [17, 0]
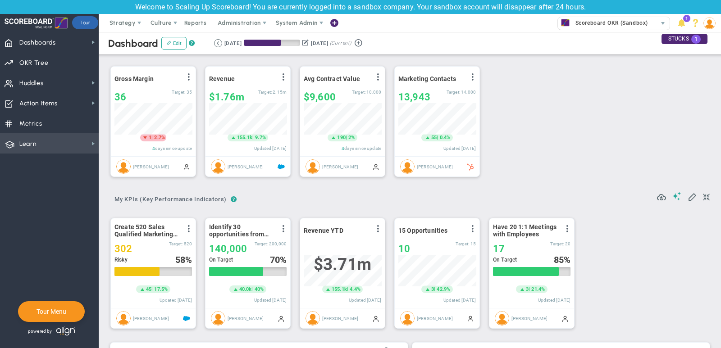
click at [69, 149] on span "Learn Learn" at bounding box center [49, 143] width 99 height 20
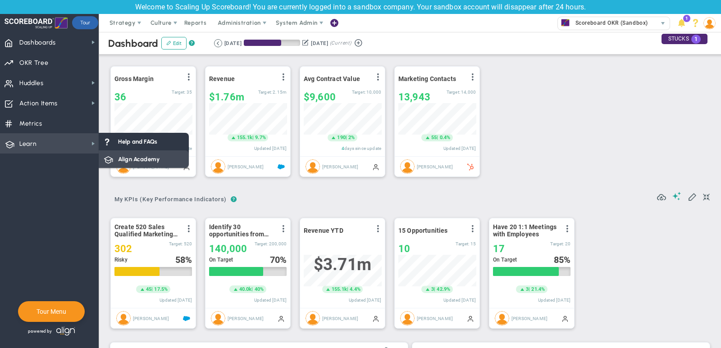
click at [137, 157] on span "Align Academy" at bounding box center [138, 159] width 41 height 9
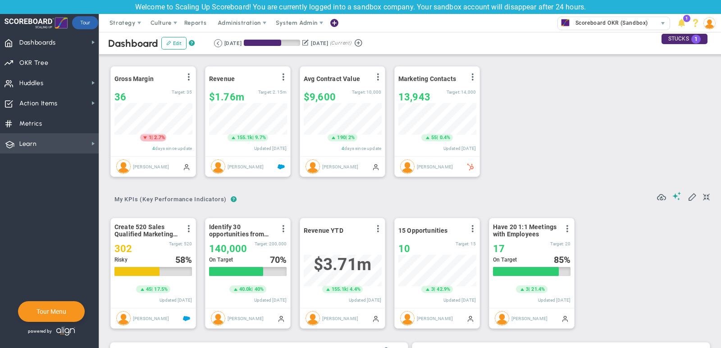
click at [56, 144] on span "Learn Learn" at bounding box center [49, 143] width 99 height 20
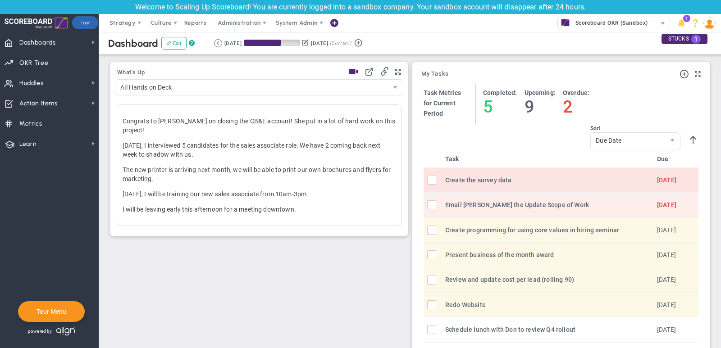
scroll to position [296, 0]
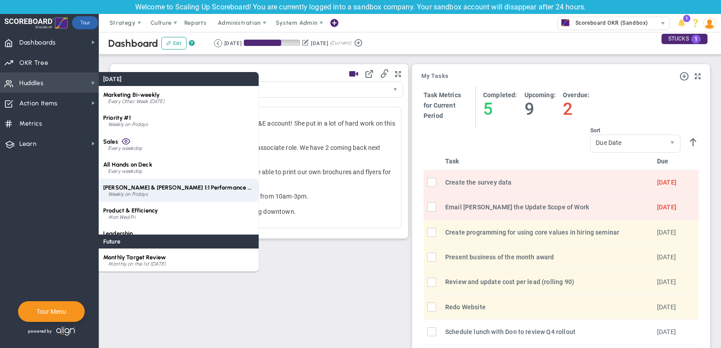
click at [135, 191] on span "[PERSON_NAME] & [PERSON_NAME] 1:1 Performance Review" at bounding box center [185, 187] width 164 height 7
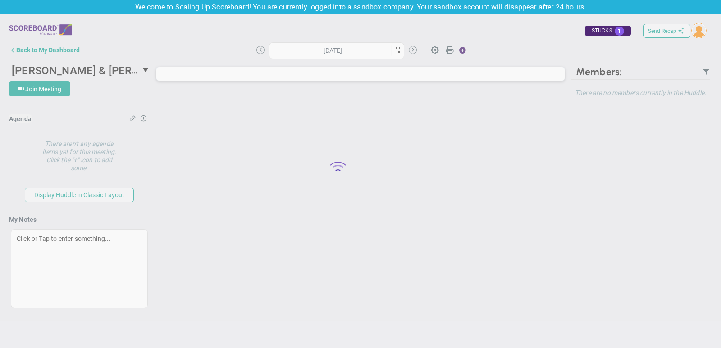
type input "[DATE]"
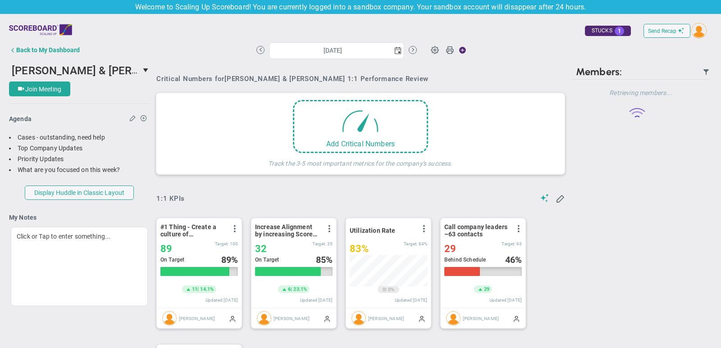
scroll to position [32, 78]
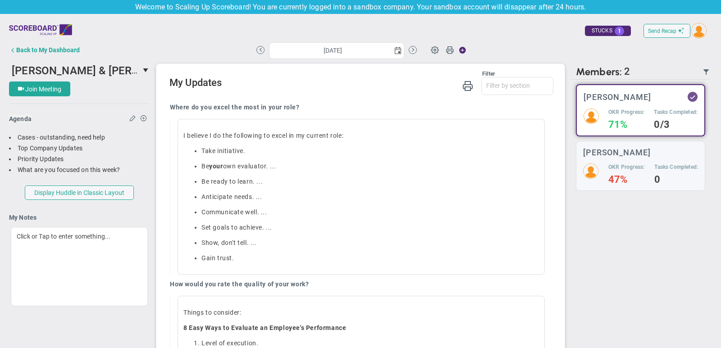
scroll to position [598, 0]
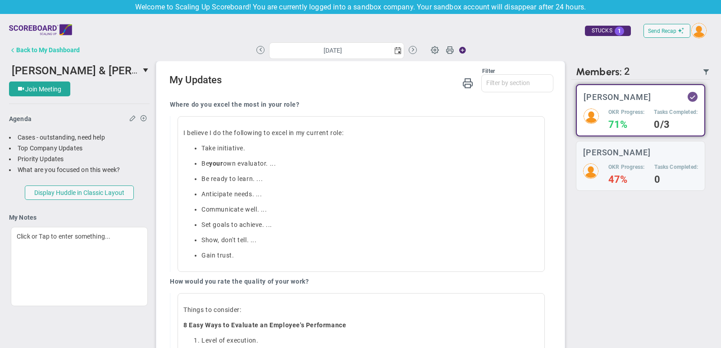
click at [37, 47] on div "Back to My Dashboard" at bounding box center [48, 49] width 64 height 7
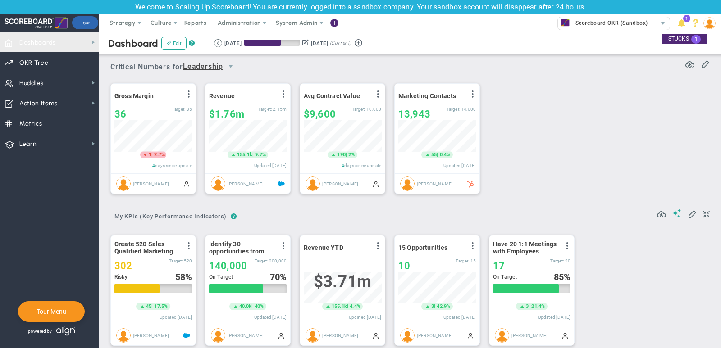
scroll to position [32, 78]
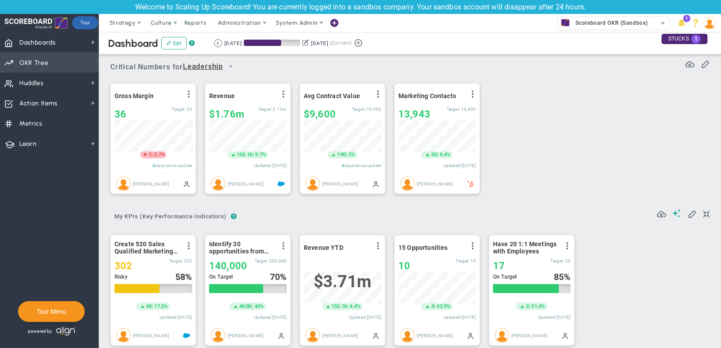
click at [43, 62] on span "OKR Tree" at bounding box center [33, 63] width 29 height 19
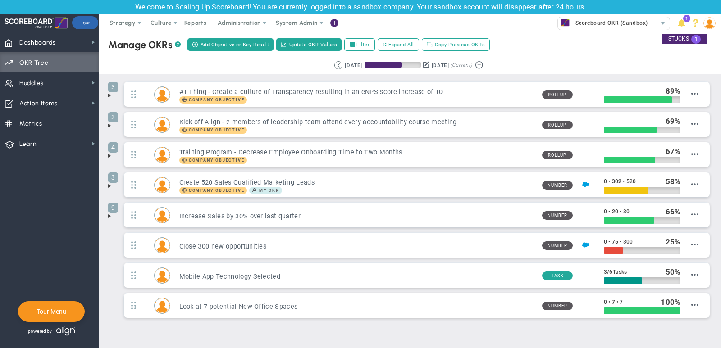
click at [109, 94] on span at bounding box center [109, 95] width 7 height 7
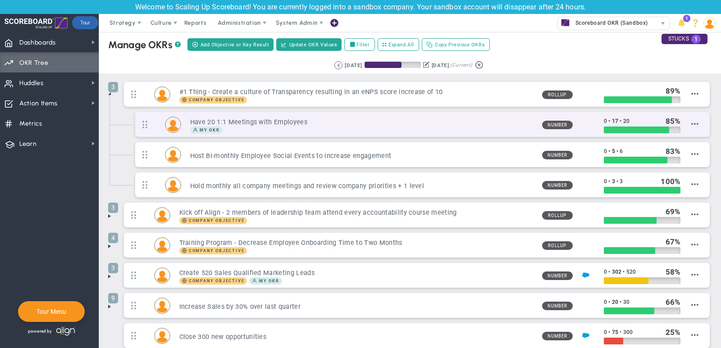
click at [524, 127] on div "My OKR" at bounding box center [362, 130] width 345 height 7
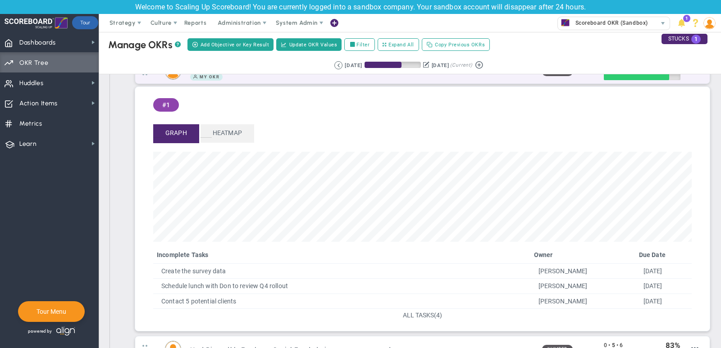
scroll to position [55, 0]
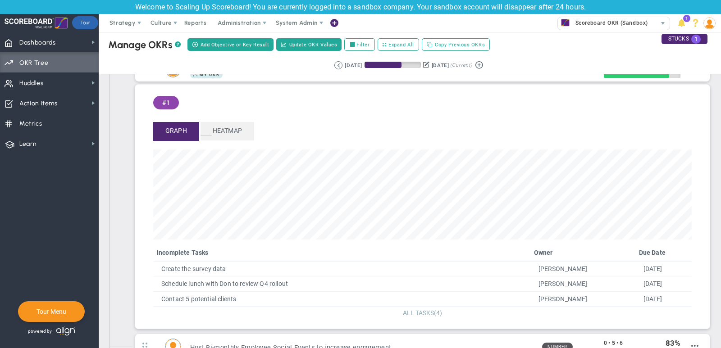
click at [425, 311] on span "ALL TASKS" at bounding box center [418, 313] width 31 height 7
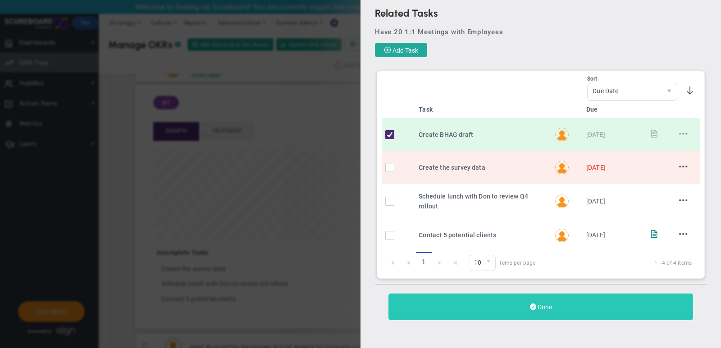
click at [542, 304] on span "Done" at bounding box center [545, 307] width 14 height 7
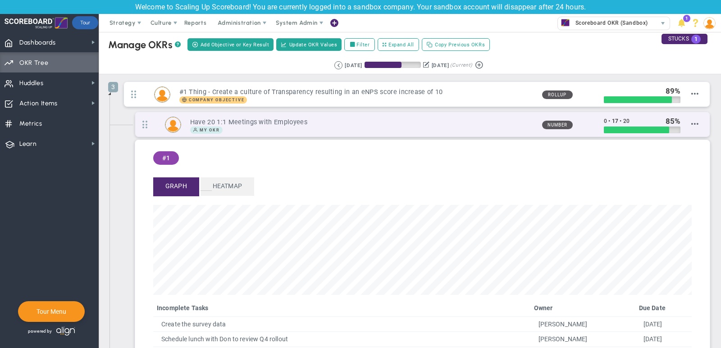
click at [290, 124] on h3 "Have 20 1:1 Meetings with Employees" at bounding box center [362, 122] width 345 height 9
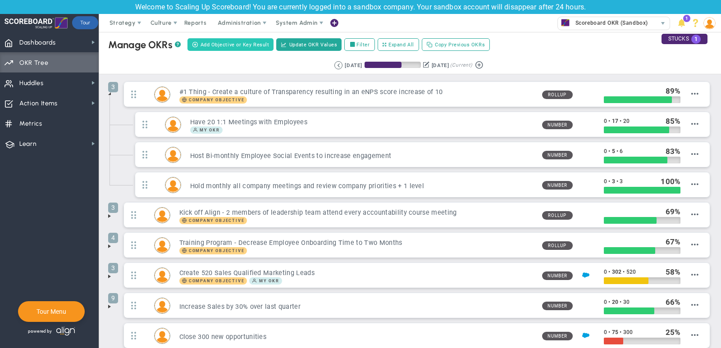
click at [235, 41] on span "Add Objective or Key Result" at bounding box center [235, 45] width 69 height 8
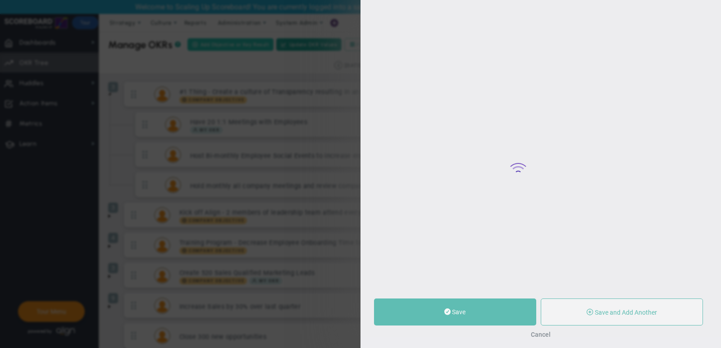
type input "0"
radio input "true"
type input "[PERSON_NAME]"
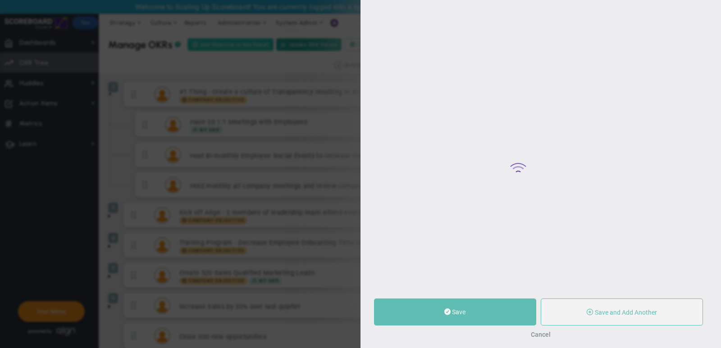
type input "0"
radio input "true"
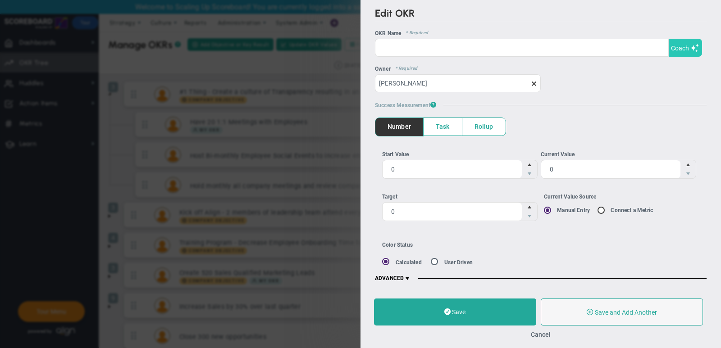
click at [687, 50] on span "Coach" at bounding box center [680, 48] width 18 height 7
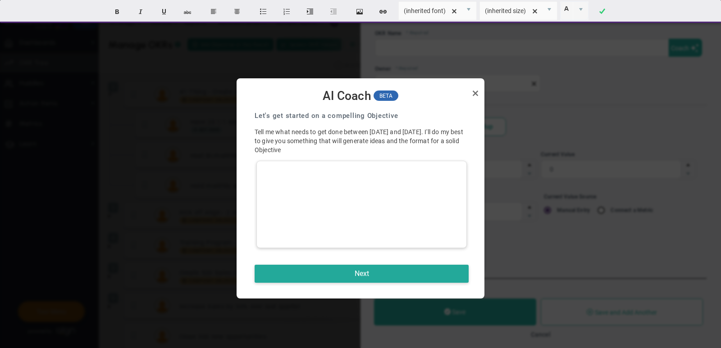
click at [359, 189] on div at bounding box center [361, 204] width 210 height 87
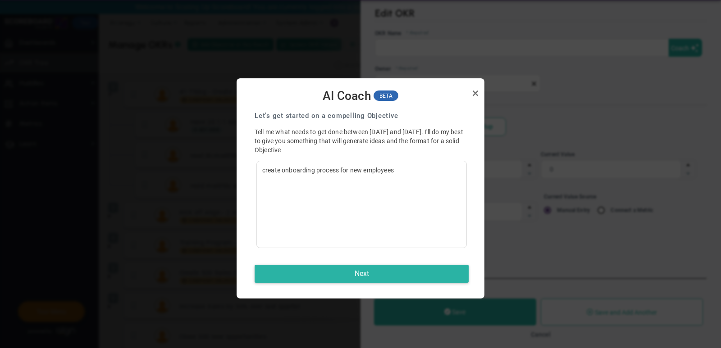
click at [379, 272] on button "Next" at bounding box center [362, 274] width 214 height 18
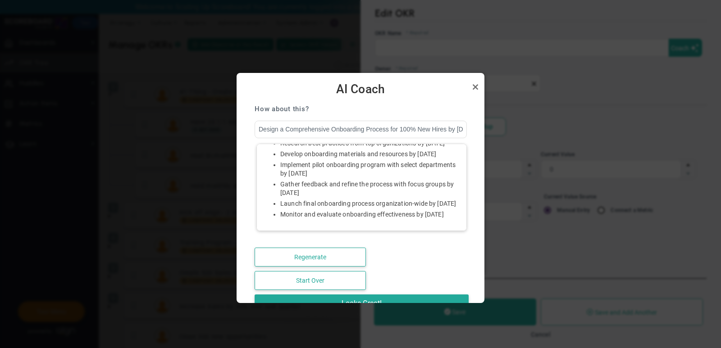
scroll to position [152, 0]
click at [475, 87] on link "Close" at bounding box center [475, 87] width 11 height 11
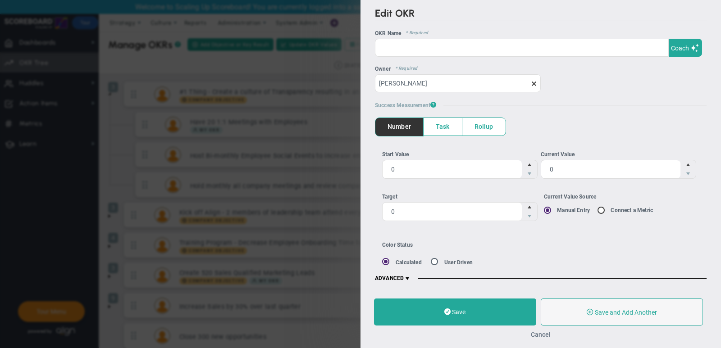
click at [537, 332] on button "Cancel" at bounding box center [541, 334] width 20 height 7
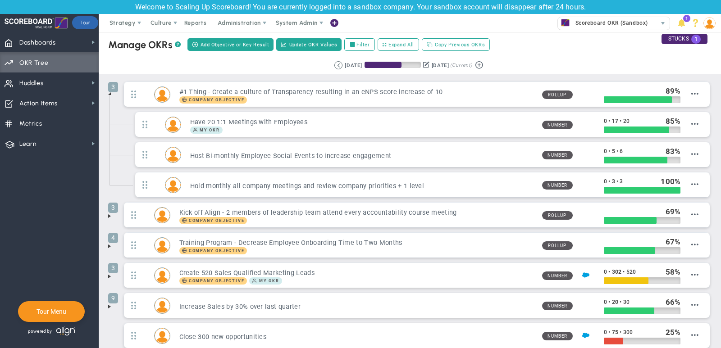
click at [111, 92] on span at bounding box center [109, 93] width 7 height 7
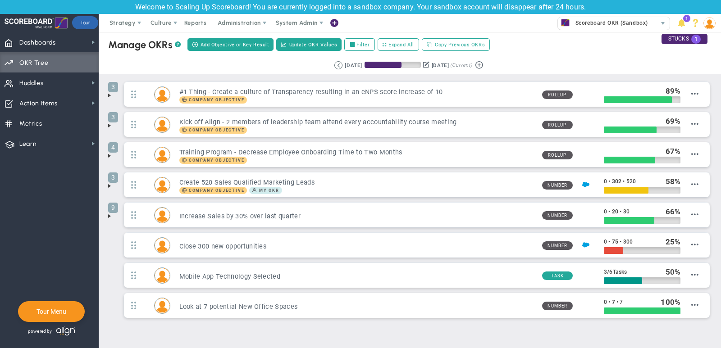
scroll to position [23, 0]
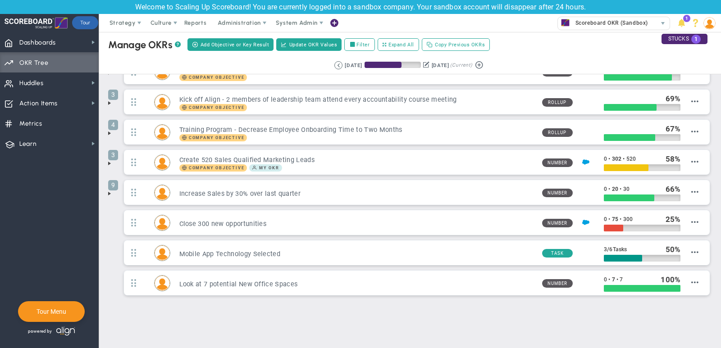
click at [109, 191] on span at bounding box center [109, 193] width 7 height 7
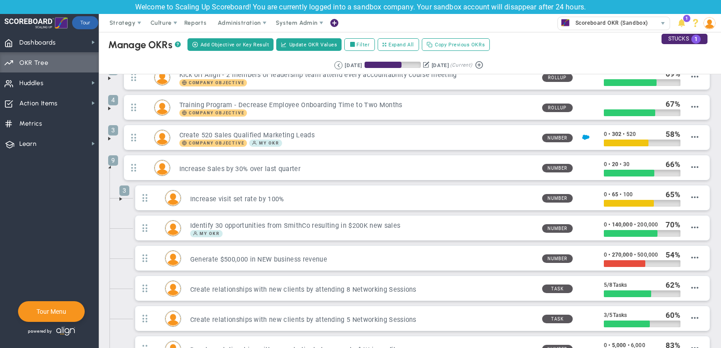
scroll to position [48, 0]
click at [122, 195] on span at bounding box center [120, 198] width 7 height 7
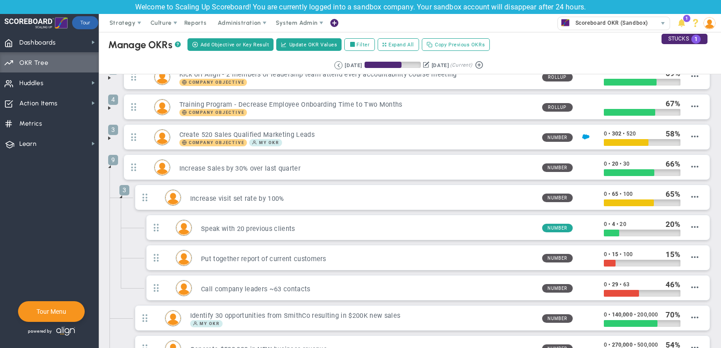
click at [133, 215] on ul "Speak with 20 previous clients Number 0 • 4 • 20 20 Edit OKR" at bounding box center [422, 260] width 579 height 91
click at [123, 194] on span at bounding box center [120, 196] width 7 height 7
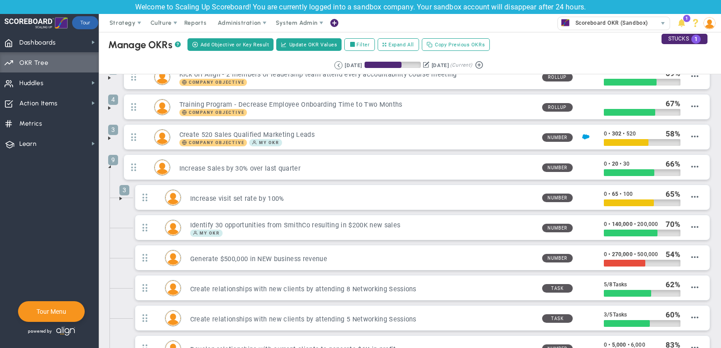
click at [110, 165] on span at bounding box center [109, 166] width 7 height 7
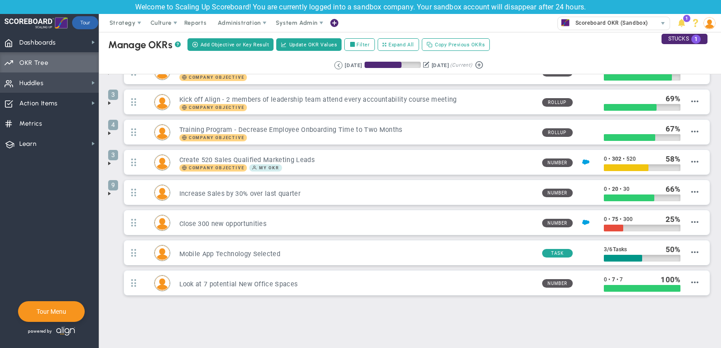
click at [64, 80] on span "Huddles Huddles" at bounding box center [49, 83] width 99 height 20
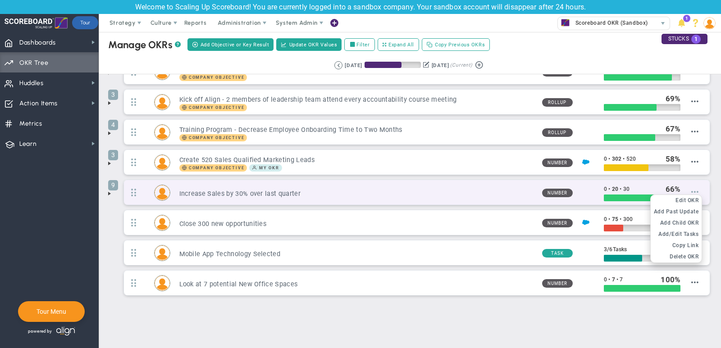
click at [696, 188] on span at bounding box center [694, 191] width 7 height 7
click at [690, 198] on span "Edit OKR" at bounding box center [687, 200] width 23 height 6
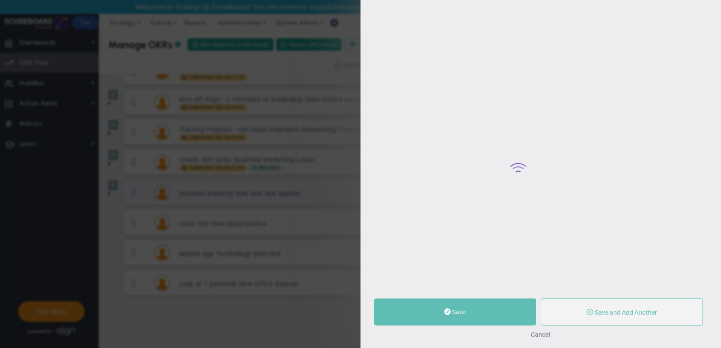
type input "Increase Sales by 30% over last quarter"
type input "0"
type input "20"
type input "30"
radio input "true"
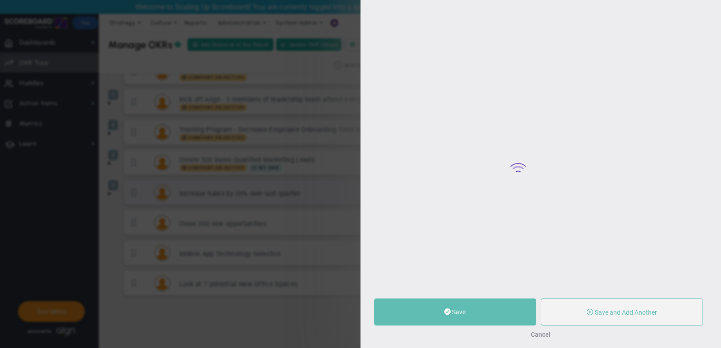
type input "[PERSON_NAME]"
type input "0"
type input "20"
type input "30"
radio input "true"
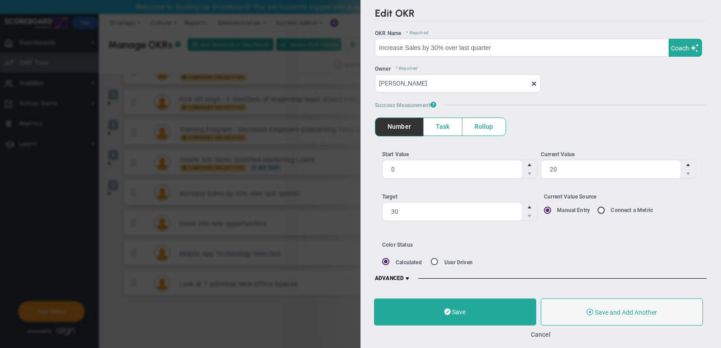
click at [547, 260] on div "Color Status Calculated User Driven" at bounding box center [479, 254] width 195 height 24
click at [407, 277] on span at bounding box center [407, 278] width 7 height 7
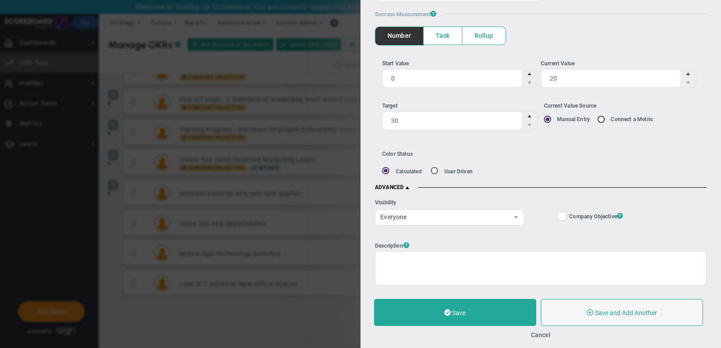
scroll to position [91, 0]
click at [438, 210] on span "Everyone" at bounding box center [441, 216] width 133 height 15
click at [543, 334] on button "Cancel" at bounding box center [541, 335] width 20 height 7
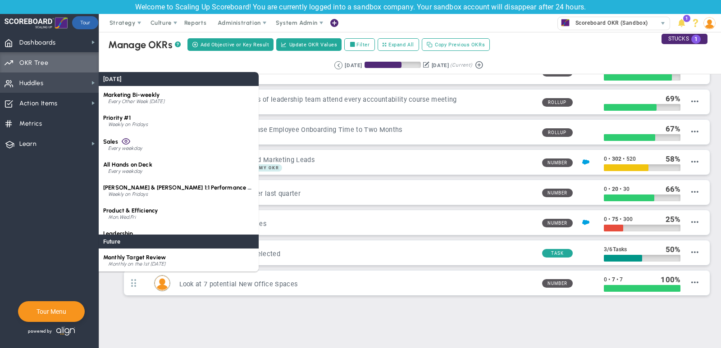
click at [64, 79] on span "Huddles Huddles" at bounding box center [49, 83] width 99 height 20
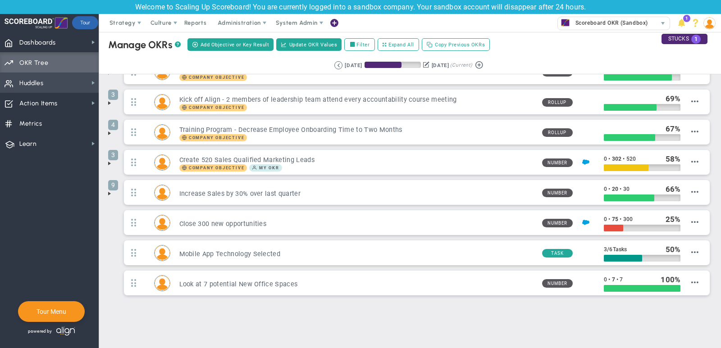
click at [64, 79] on span "Huddles Huddles" at bounding box center [49, 83] width 99 height 20
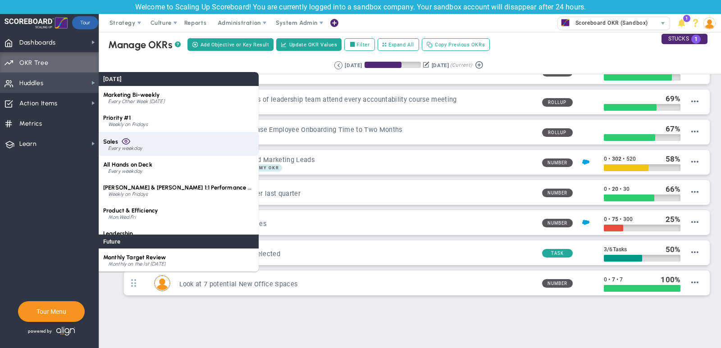
scroll to position [13, 0]
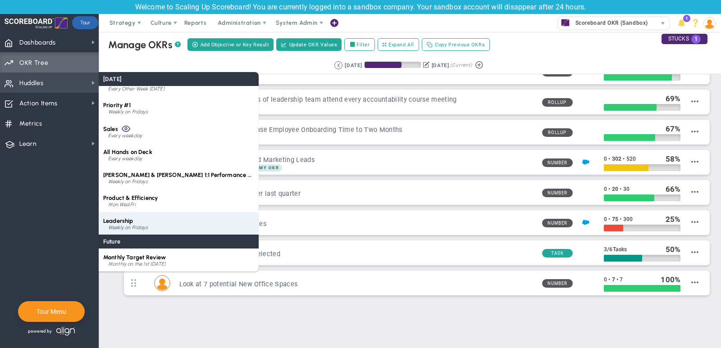
click at [164, 228] on div "Weekly on Fridays" at bounding box center [181, 227] width 146 height 5
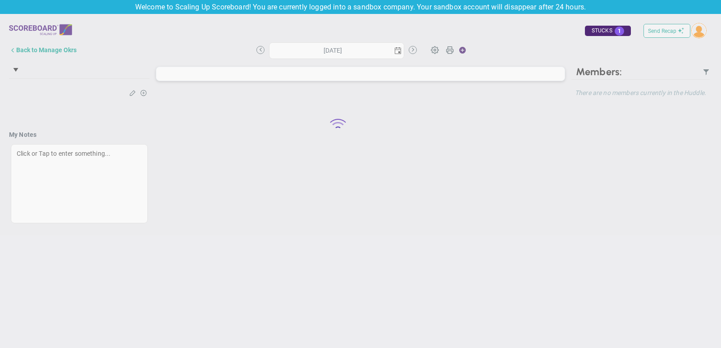
type input "[DATE]"
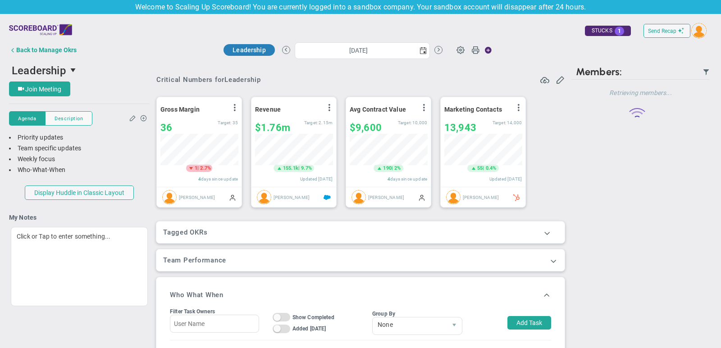
scroll to position [32, 78]
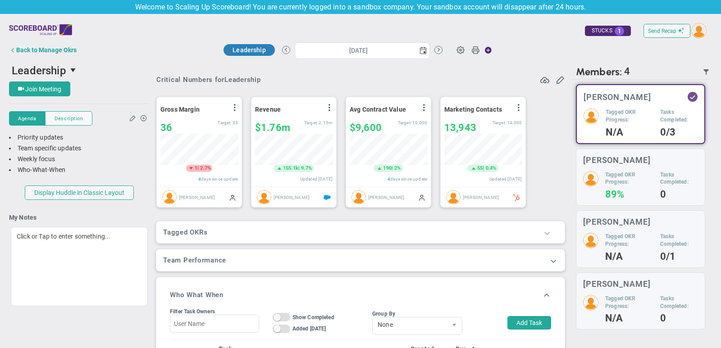
click at [548, 231] on span at bounding box center [547, 233] width 9 height 9
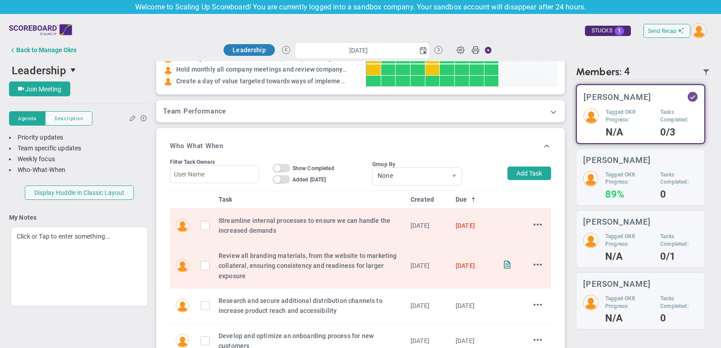
scroll to position [253, 0]
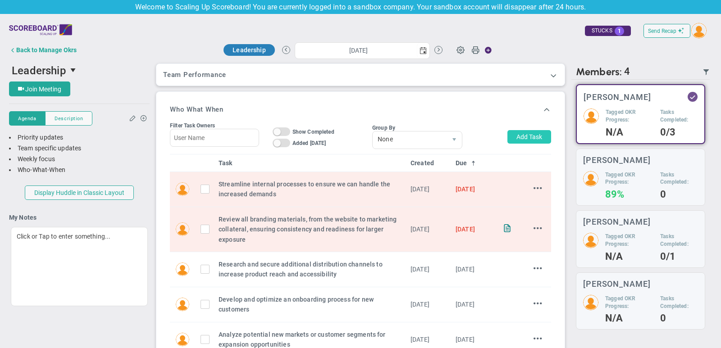
click at [538, 137] on button "Add Task" at bounding box center [529, 137] width 44 height 14
type input "[PERSON_NAME]"
type input "[DATE]"
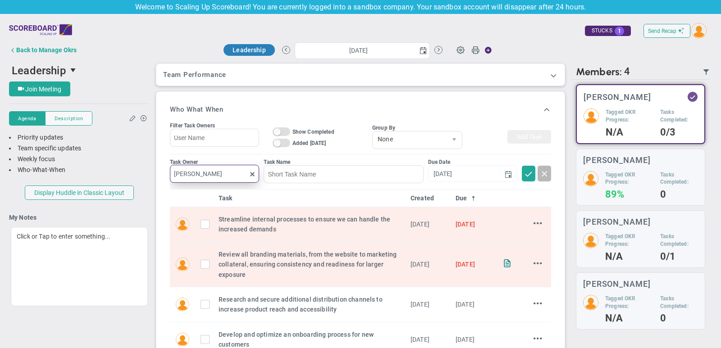
click at [228, 173] on input "[PERSON_NAME]" at bounding box center [214, 174] width 89 height 18
click at [223, 193] on span "[PERSON_NAME]" at bounding box center [217, 193] width 50 height 6
type input "[PERSON_NAME]"
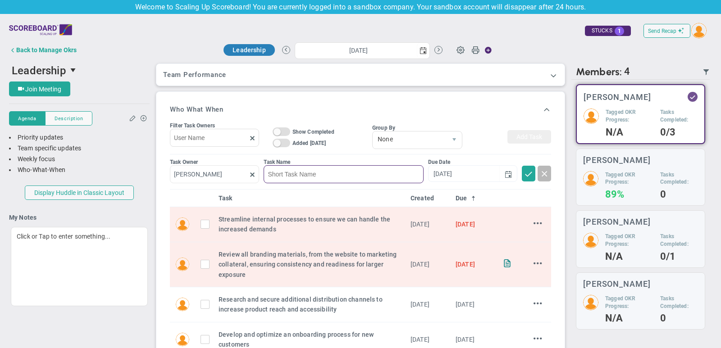
click at [291, 168] on input at bounding box center [344, 174] width 160 height 18
click at [511, 171] on span "select" at bounding box center [508, 174] width 7 height 7
type input "example"
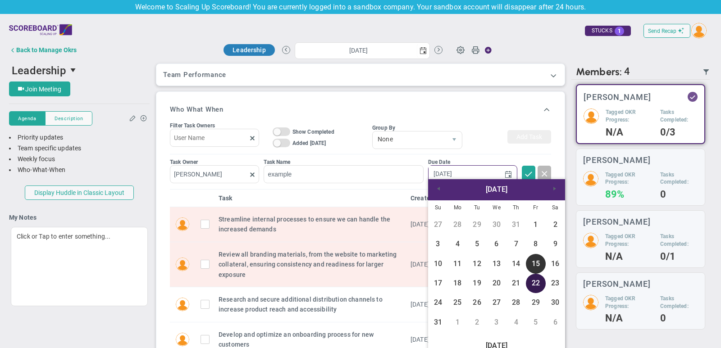
click at [536, 281] on link "22" at bounding box center [535, 283] width 19 height 19
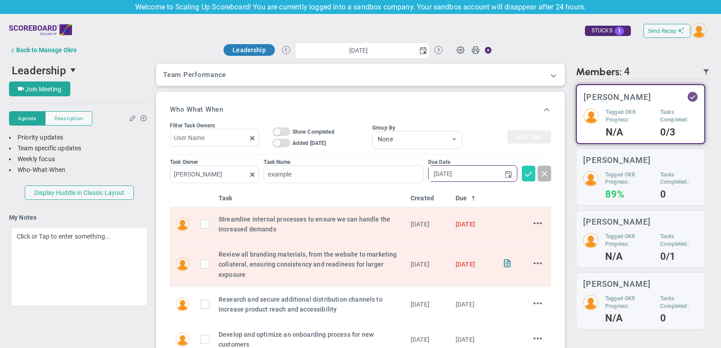
click at [529, 174] on span at bounding box center [528, 173] width 9 height 9
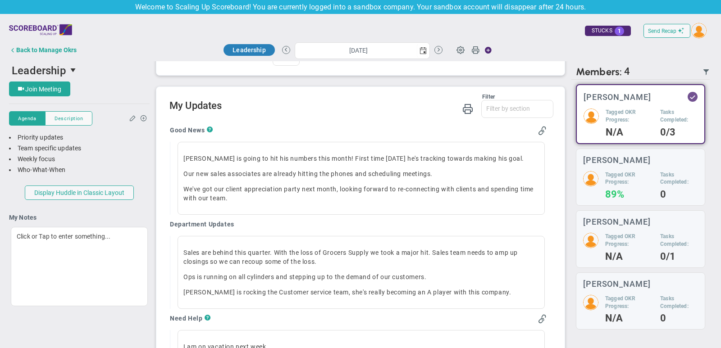
scroll to position [568, 0]
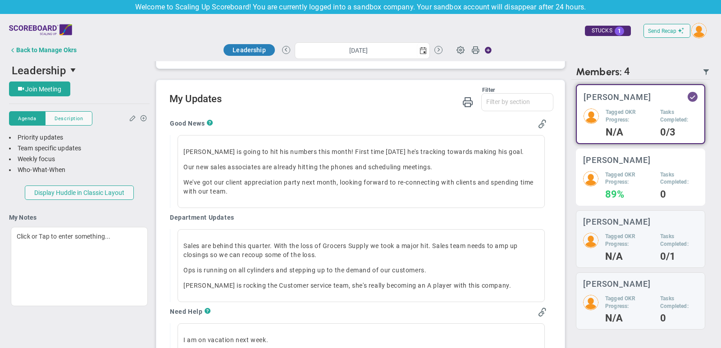
click at [652, 165] on div "Mark Collins Tagged OKR Progress: 89% Tasks Completed: 0" at bounding box center [640, 178] width 129 height 58
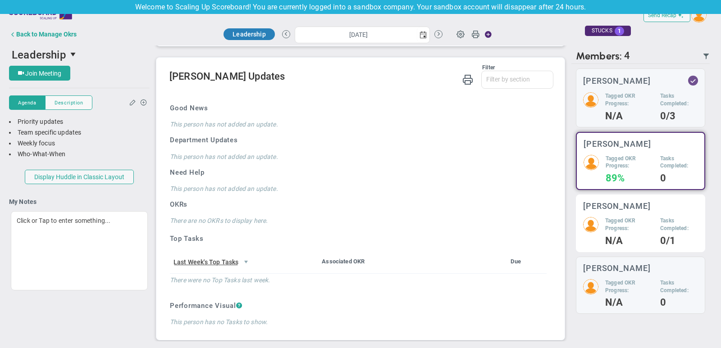
click at [611, 238] on h4 "N/A" at bounding box center [629, 241] width 48 height 8
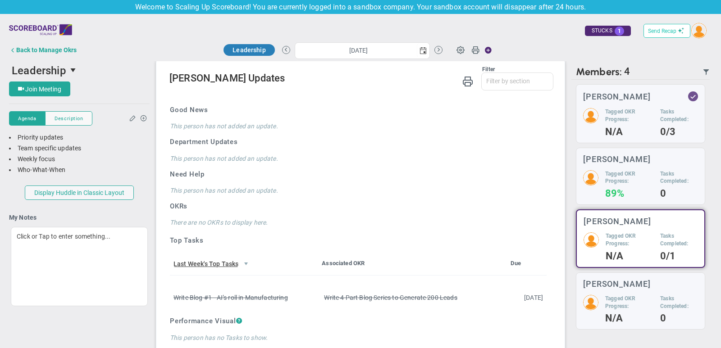
click at [658, 28] on span "Send Recap" at bounding box center [662, 31] width 28 height 6
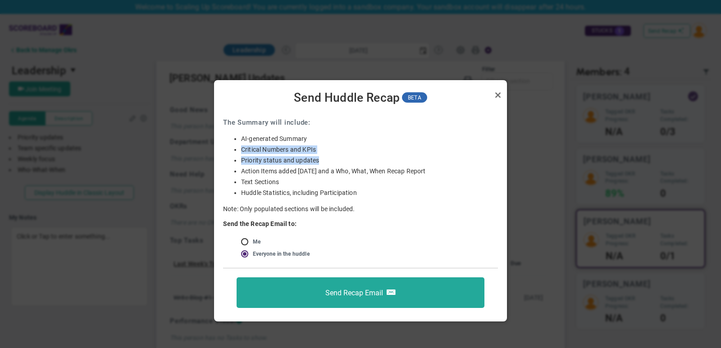
drag, startPoint x: 328, startPoint y: 160, endPoint x: 238, endPoint y: 148, distance: 91.3
click at [238, 148] on ul "AI-generated Summary Critical Numbers KPIs Critical Numbers and KPIs Priority s…" at bounding box center [360, 166] width 275 height 63
click at [245, 243] on input "radio" at bounding box center [247, 242] width 9 height 7
radio input "true"
click at [498, 95] on link "Close" at bounding box center [498, 95] width 11 height 11
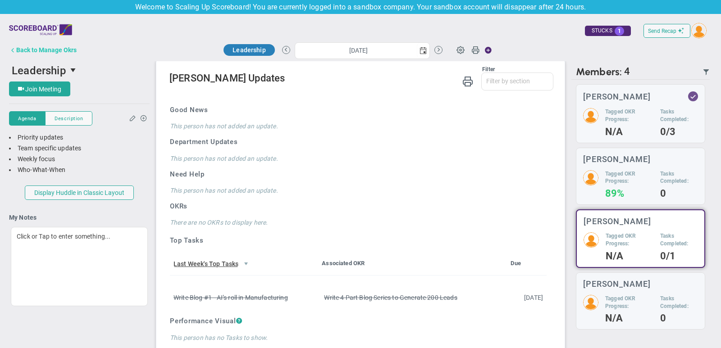
click at [66, 53] on div "Back to Manage Okrs" at bounding box center [46, 49] width 60 height 7
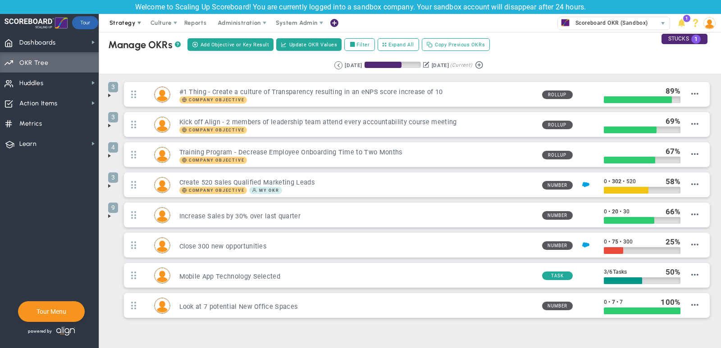
click at [116, 23] on span "Strategy" at bounding box center [123, 22] width 26 height 7
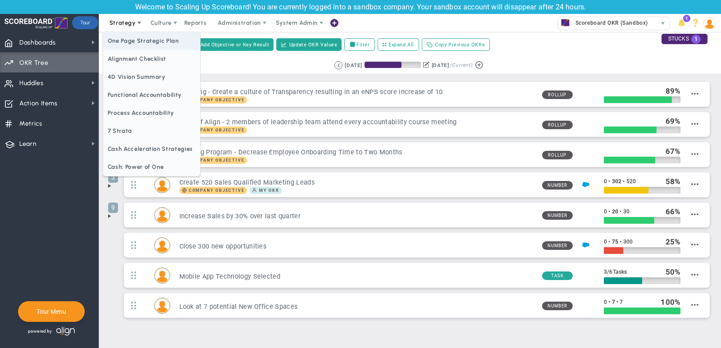
click at [125, 40] on span "One Page Strategic Plan" at bounding box center [151, 41] width 97 height 18
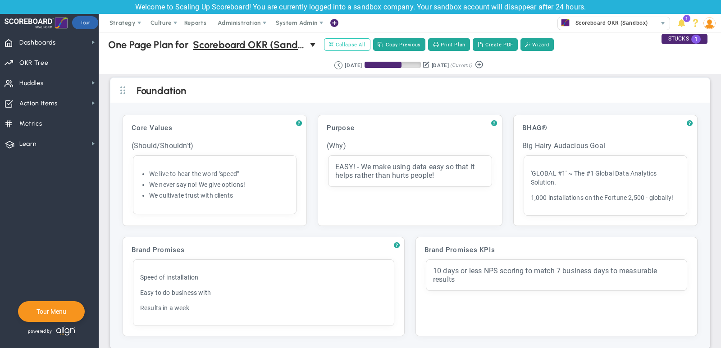
click at [357, 46] on span "Collapse All" at bounding box center [347, 45] width 37 height 8
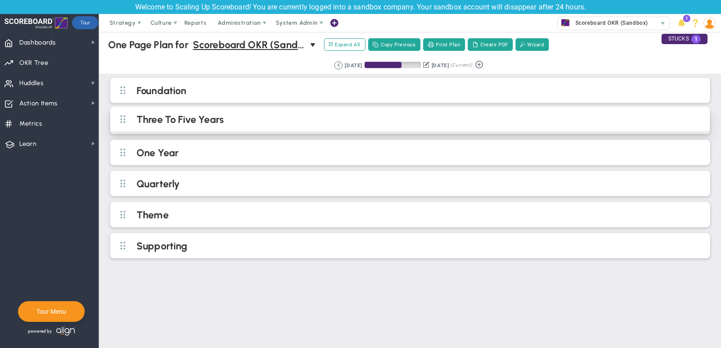
click at [266, 121] on h2 "Three To Five Years" at bounding box center [418, 121] width 562 height 14
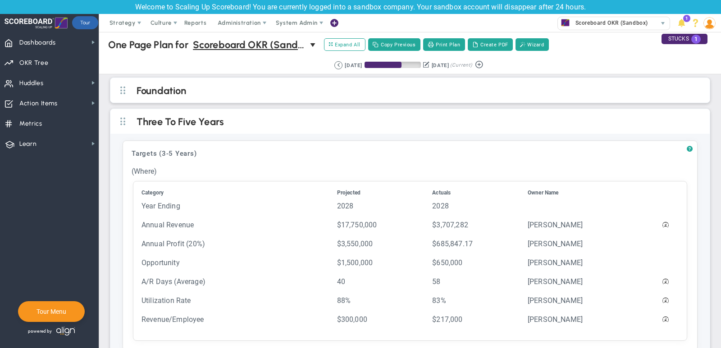
scroll to position [23, 0]
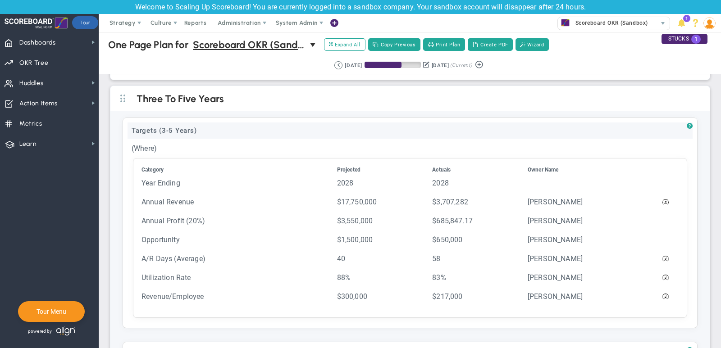
click at [224, 127] on div "Targets (3-5 Years)" at bounding box center [410, 131] width 565 height 16
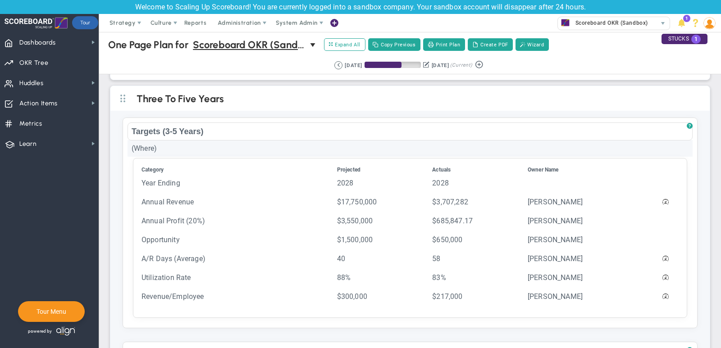
click at [193, 145] on div "(Where)" at bounding box center [410, 148] width 565 height 17
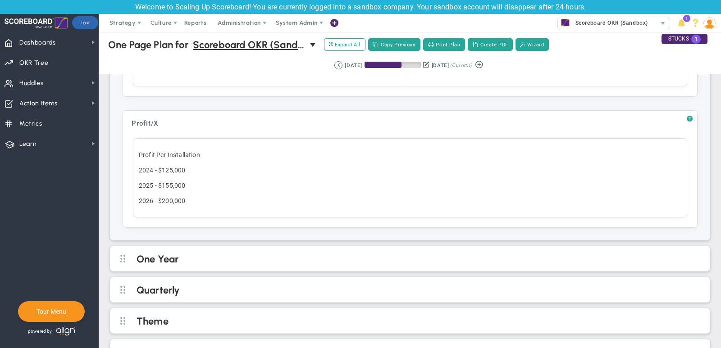
scroll to position [407, 0]
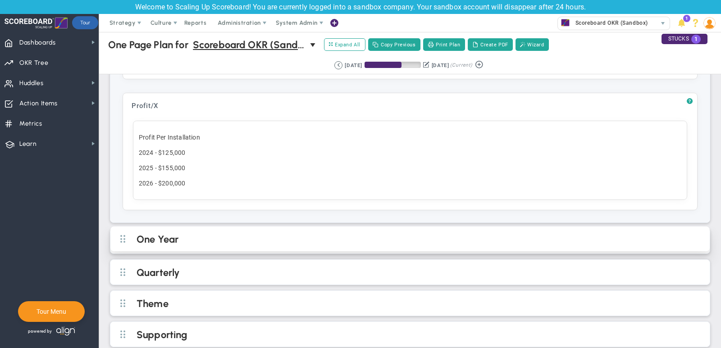
click at [338, 233] on h2 "One Year" at bounding box center [418, 240] width 562 height 14
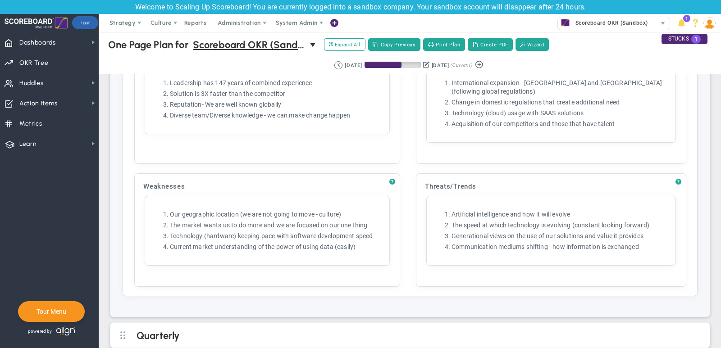
scroll to position [1045, 0]
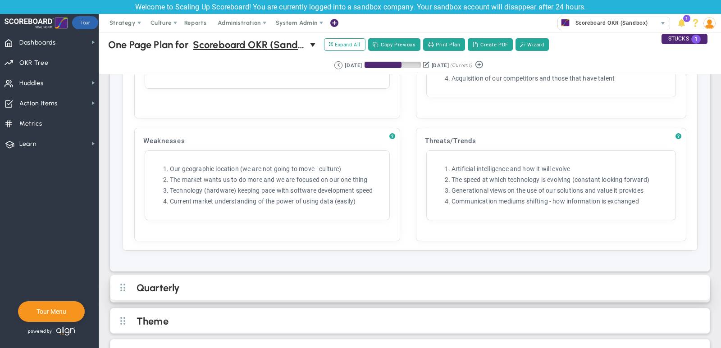
click at [226, 282] on h2 "Quarterly" at bounding box center [418, 289] width 562 height 14
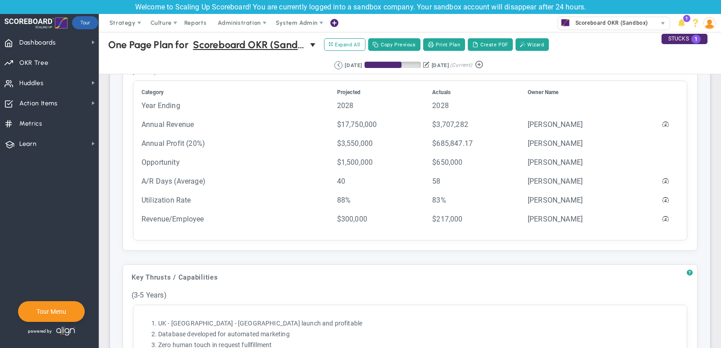
scroll to position [54, 0]
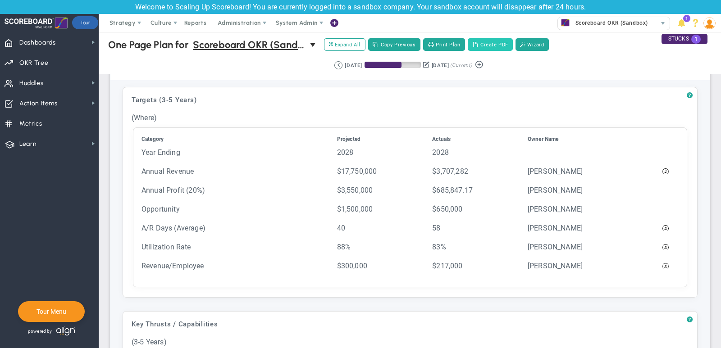
click at [480, 46] on button "Create PDF" at bounding box center [490, 44] width 45 height 13
